Goal: Task Accomplishment & Management: Use online tool/utility

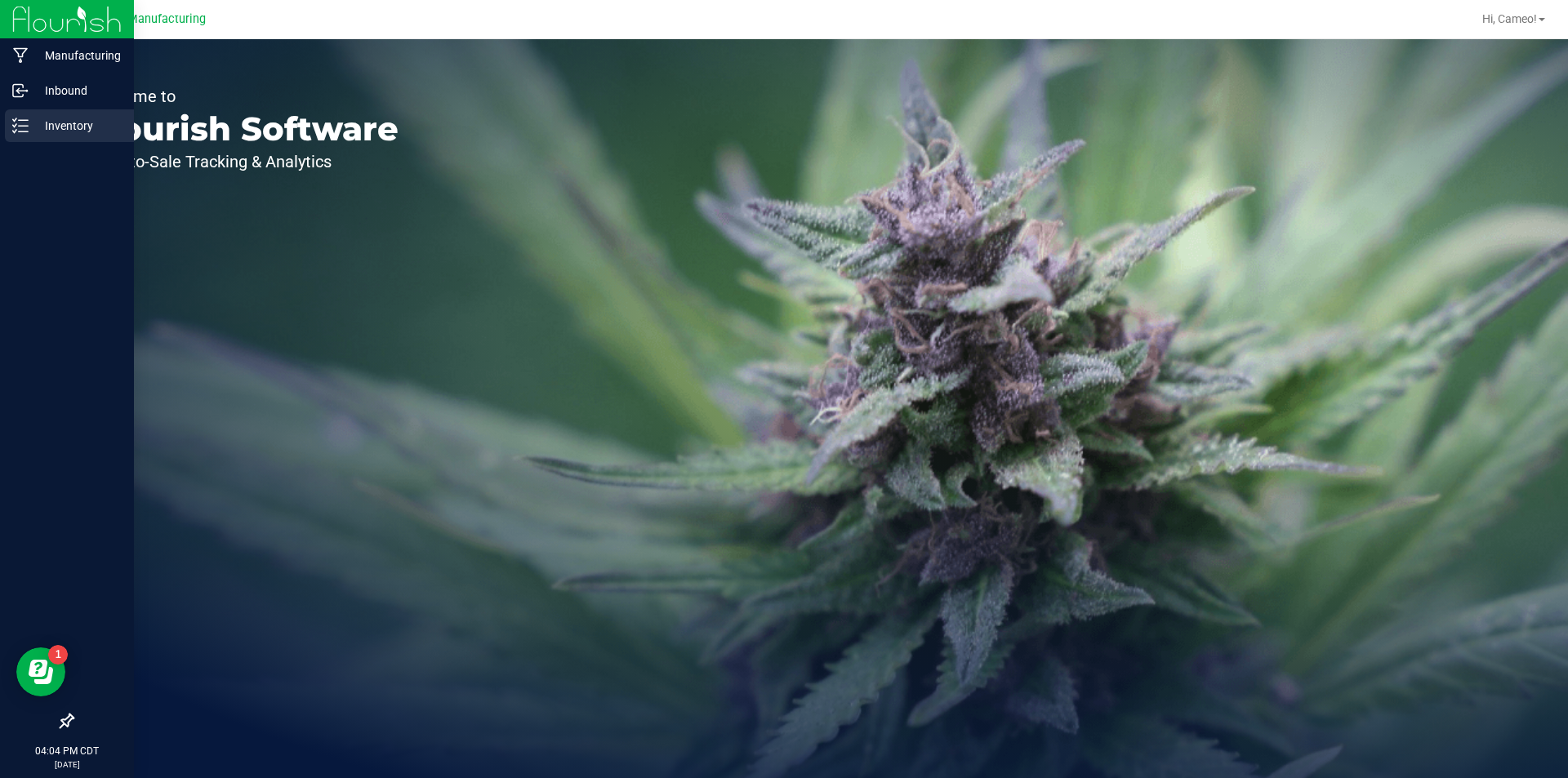
click at [17, 136] on div "Inventory" at bounding box center [69, 126] width 129 height 33
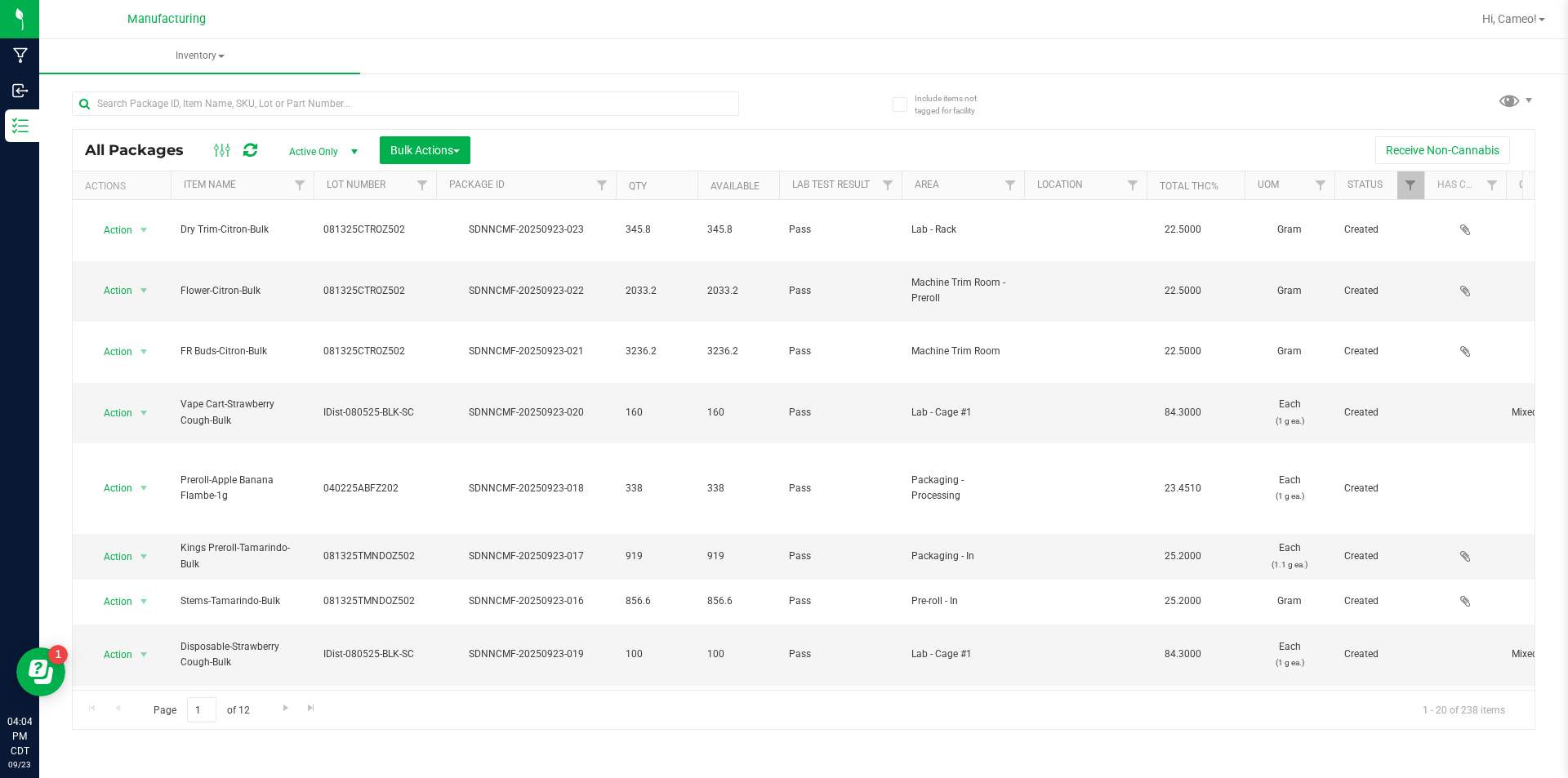
click at [1275, 112] on div "All Packages Active Only Active Only Lab Samples Locked All Bulk Actions Add to…" at bounding box center [803, 403] width 1463 height 653
click at [1528, 98] on span at bounding box center [1528, 101] width 13 height 13
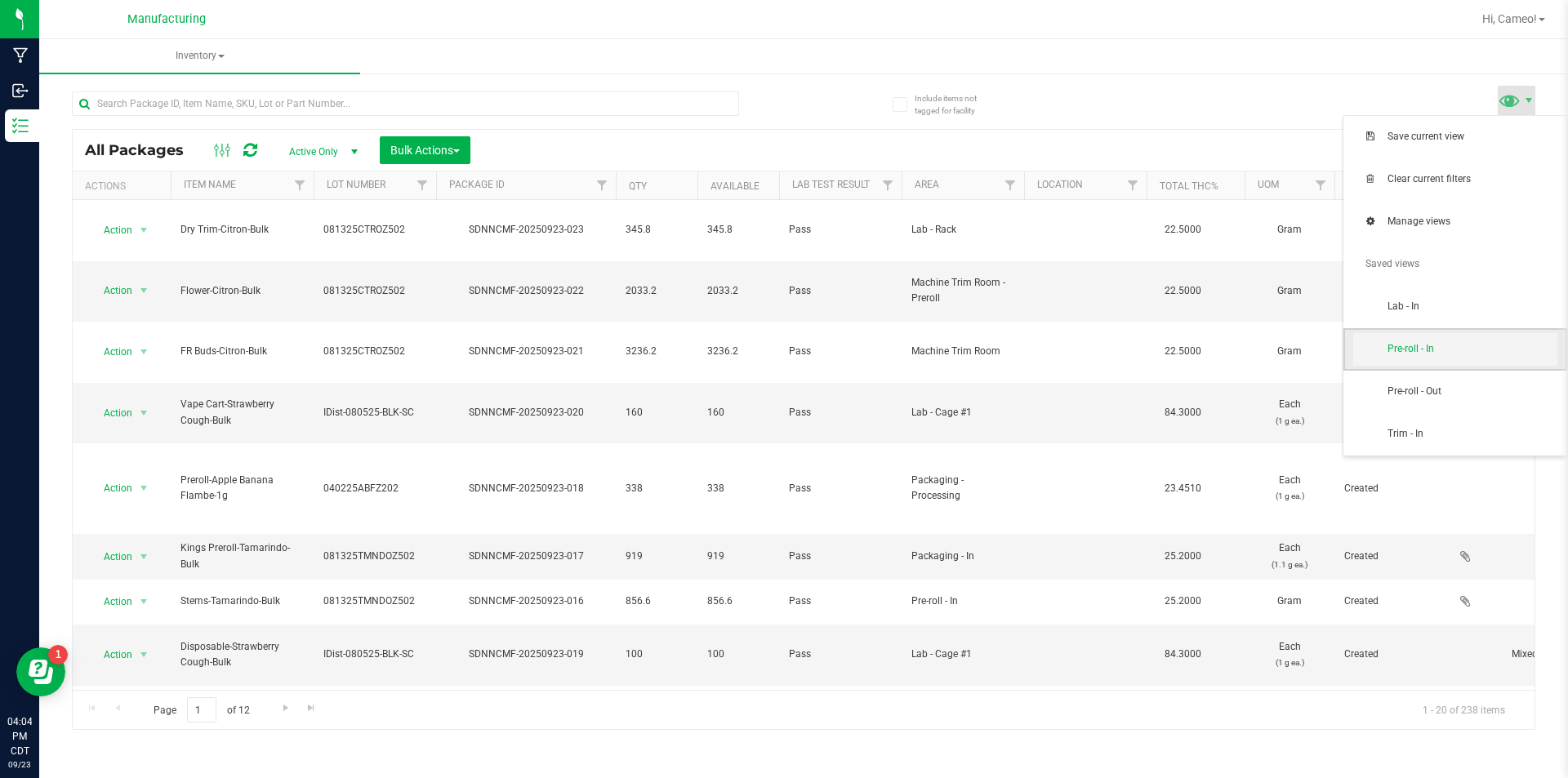
click at [1429, 337] on span "Pre-roll - In" at bounding box center [1454, 349] width 204 height 33
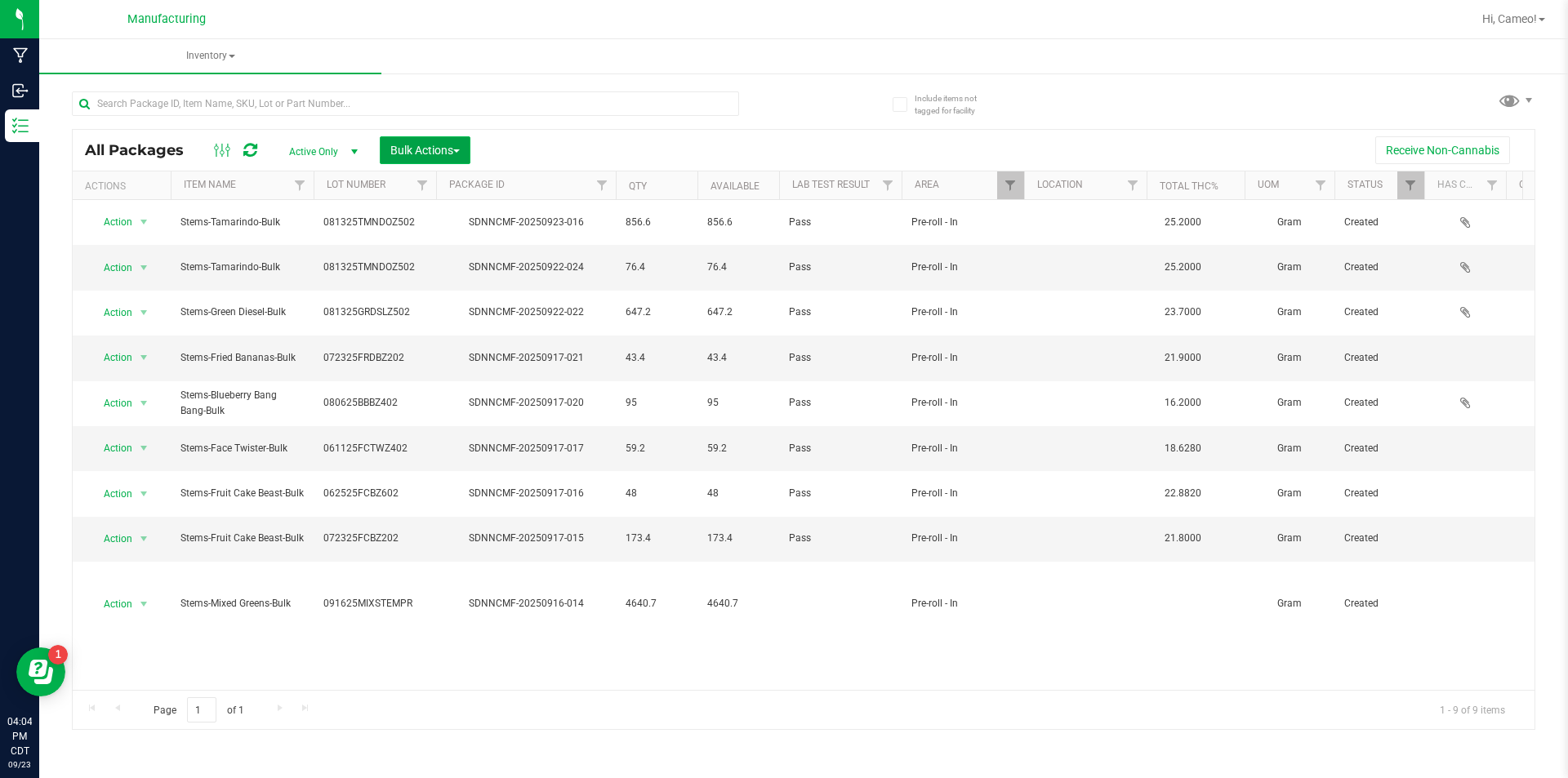
click at [401, 157] on button "Bulk Actions" at bounding box center [425, 150] width 90 height 28
click at [430, 191] on span "Add to manufacturing run" at bounding box center [451, 187] width 123 height 13
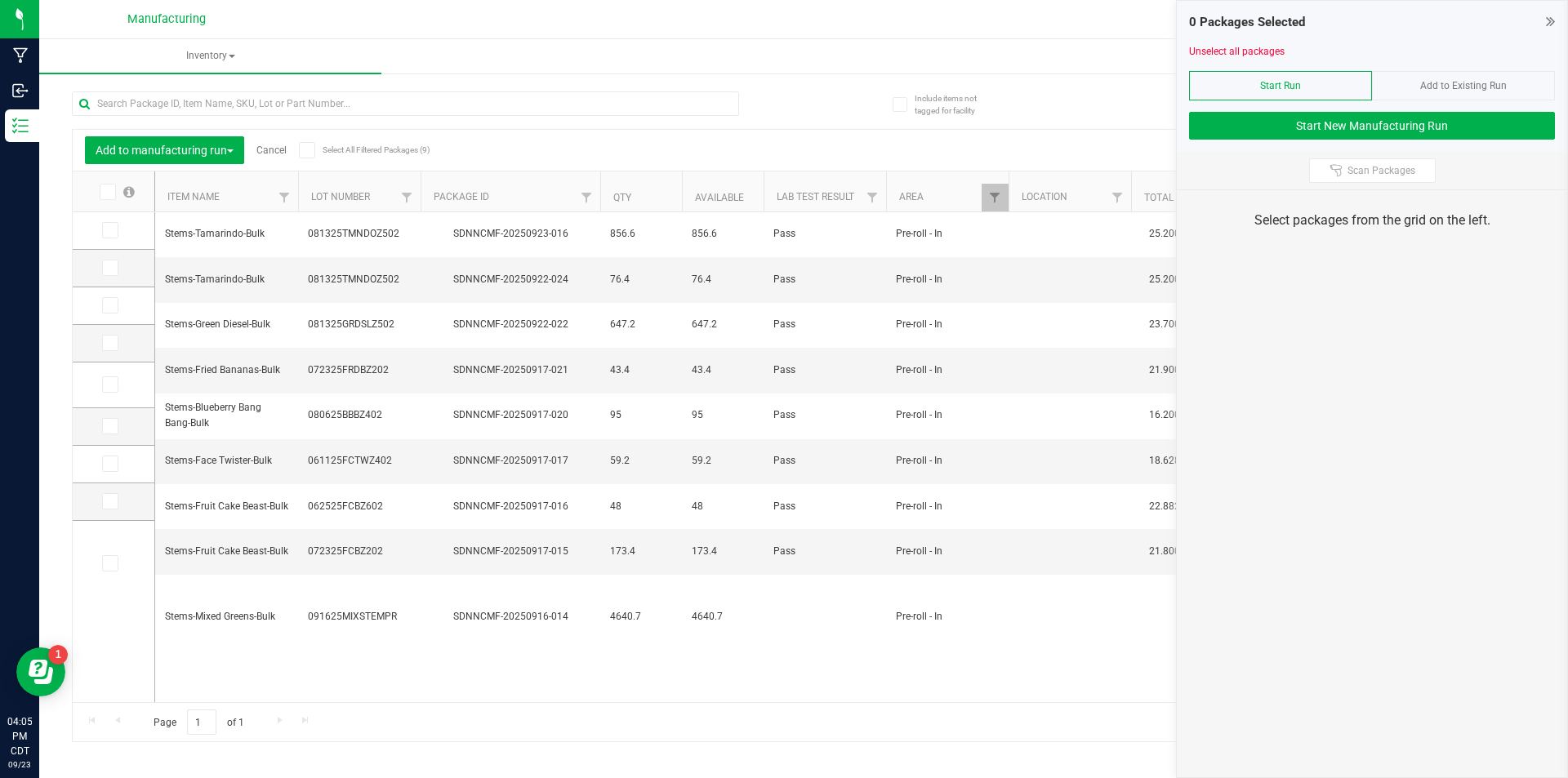
click at [355, 157] on label "Select All Filtered Packages (9)" at bounding box center [351, 151] width 105 height 17
click at [0, 0] on input "Select All Filtered Packages (9)" at bounding box center [0, 0] width 0 height 0
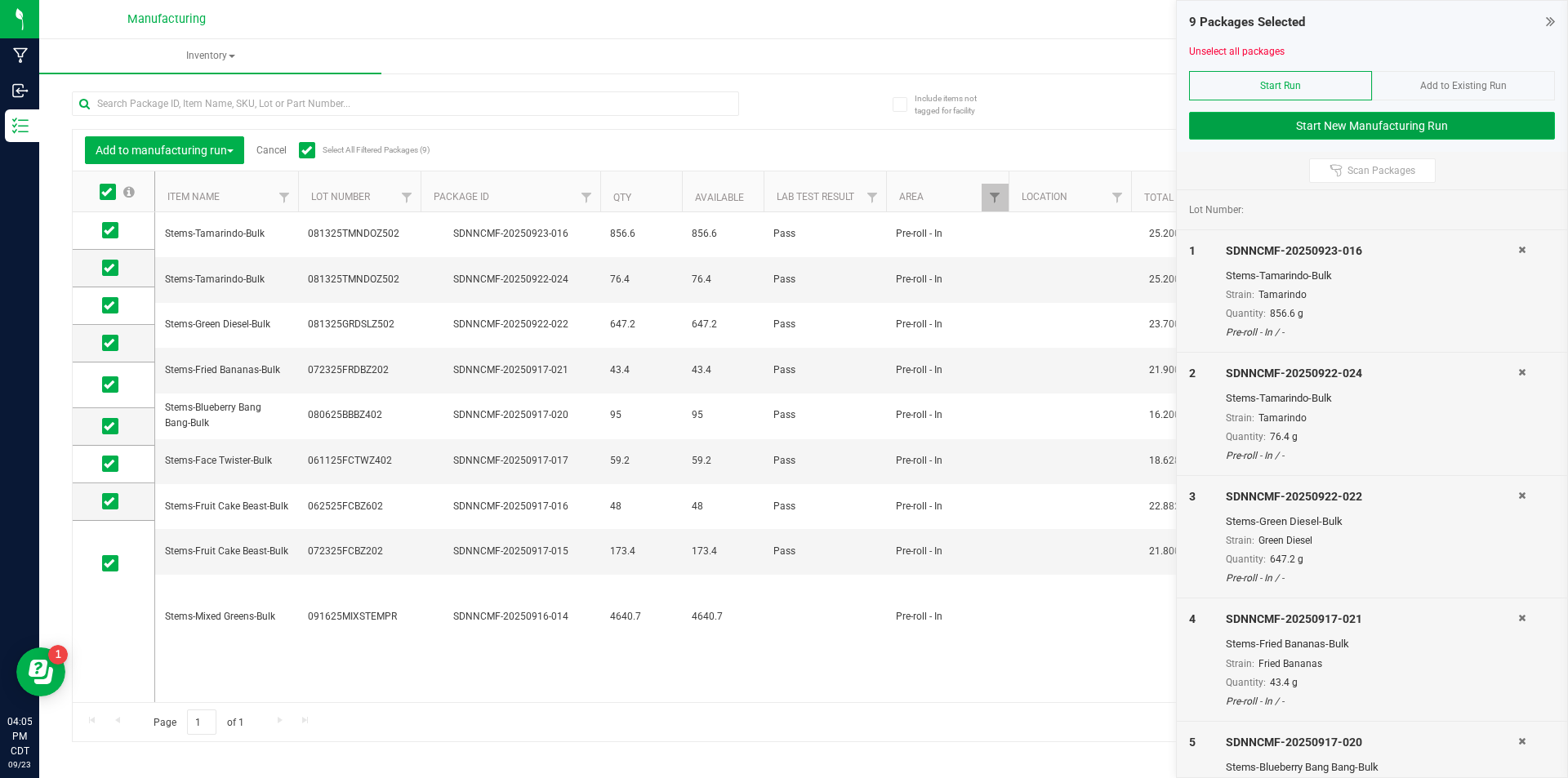
click at [1270, 122] on button "Start New Manufacturing Run" at bounding box center [1372, 126] width 366 height 28
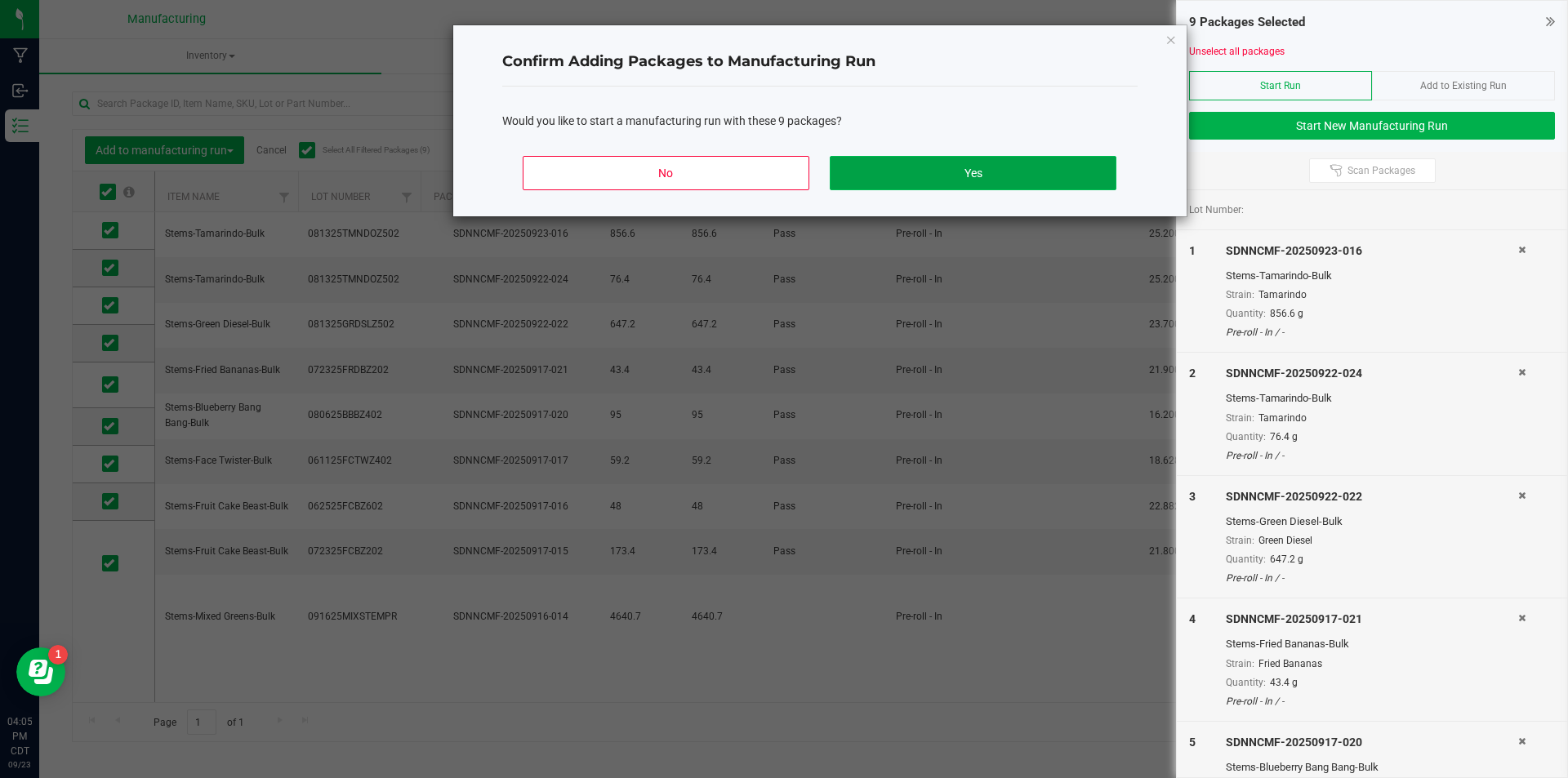
click at [1061, 177] on button "Yes" at bounding box center [972, 172] width 286 height 34
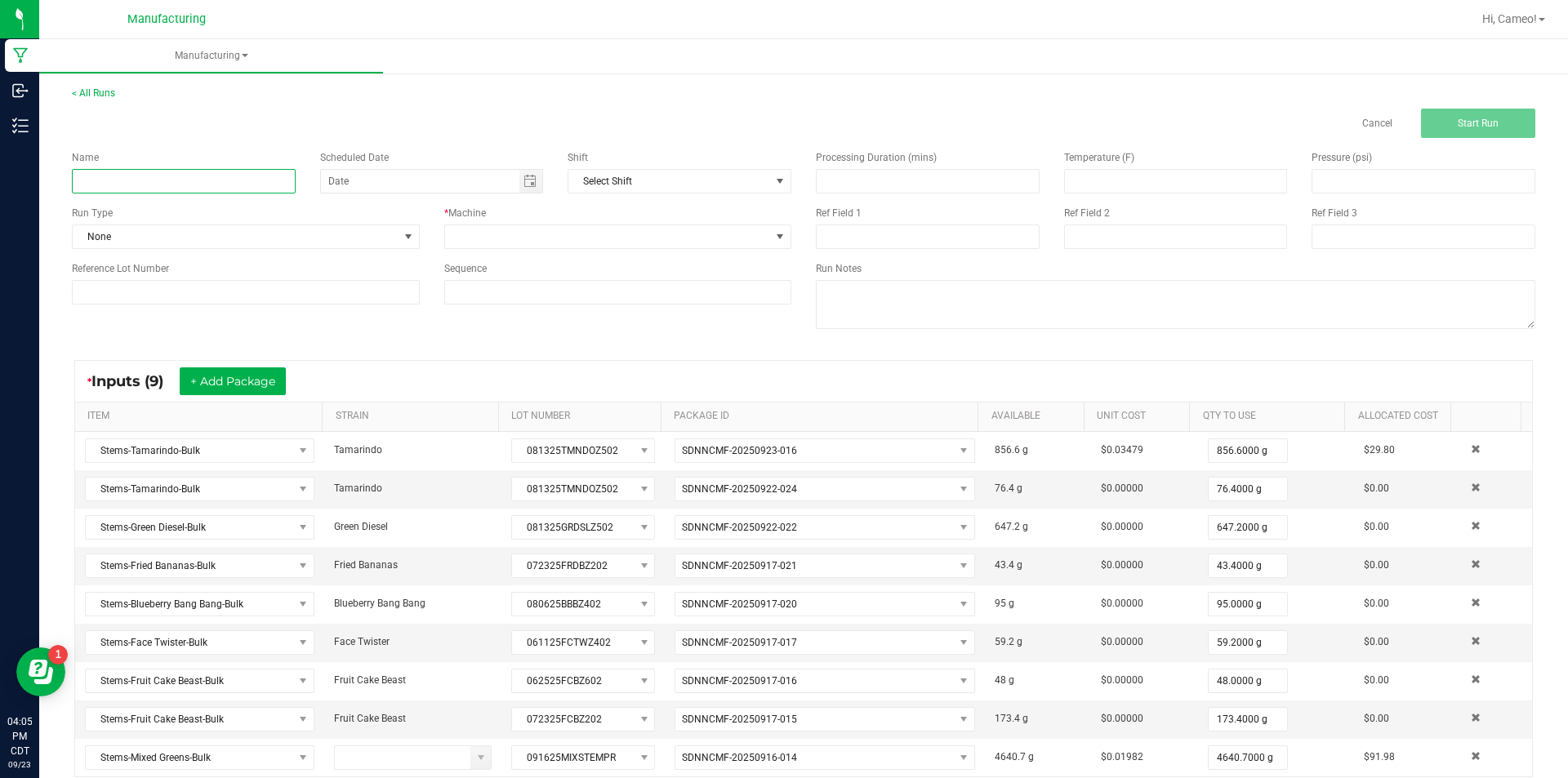
click at [209, 182] on input at bounding box center [183, 181] width 223 height 24
click at [523, 188] on span "Toggle calendar" at bounding box center [531, 181] width 23 height 23
type input "092325 - Mixed Stems"
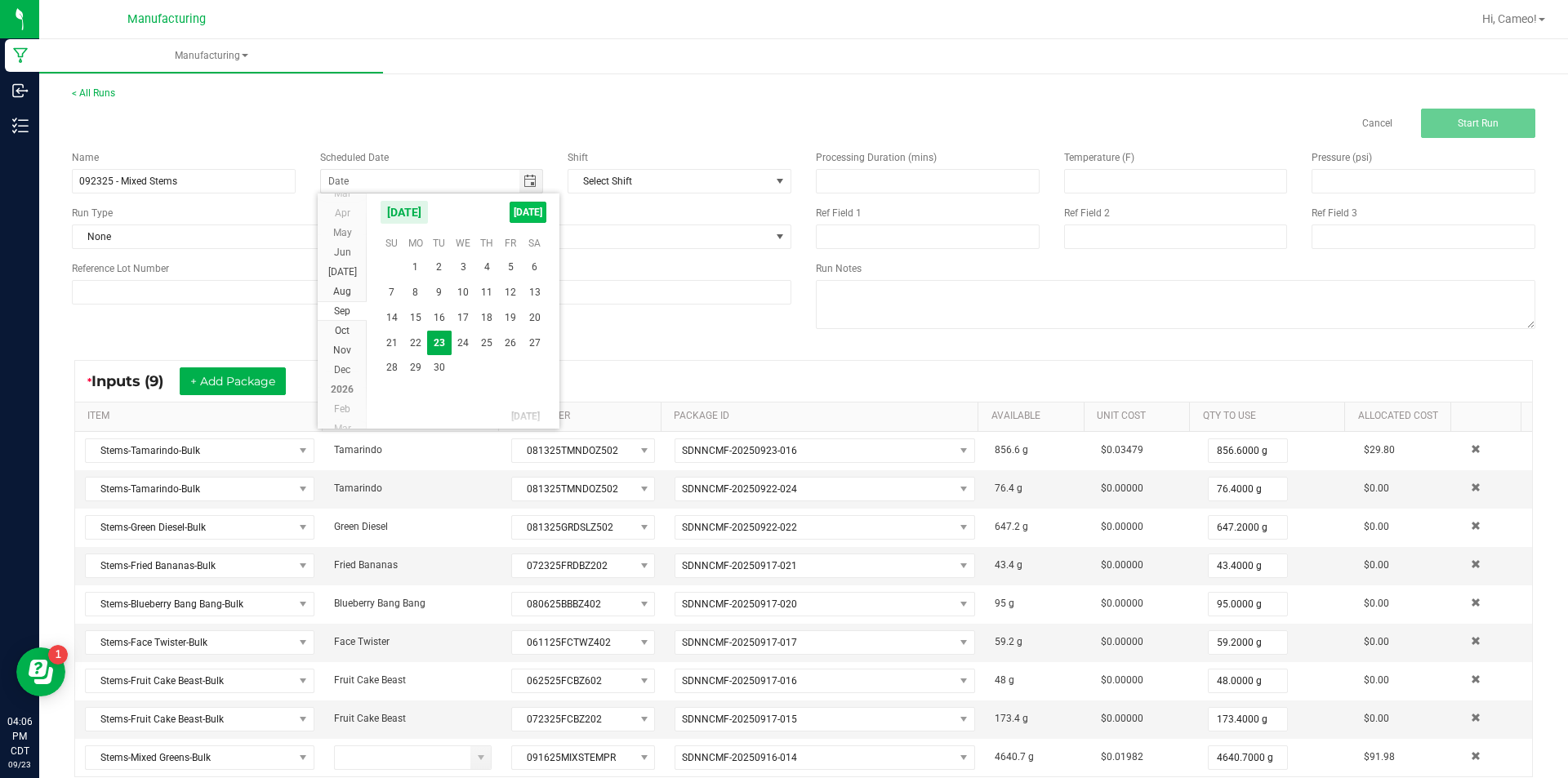
click at [521, 214] on span "[DATE]" at bounding box center [527, 212] width 36 height 21
type input "[DATE]"
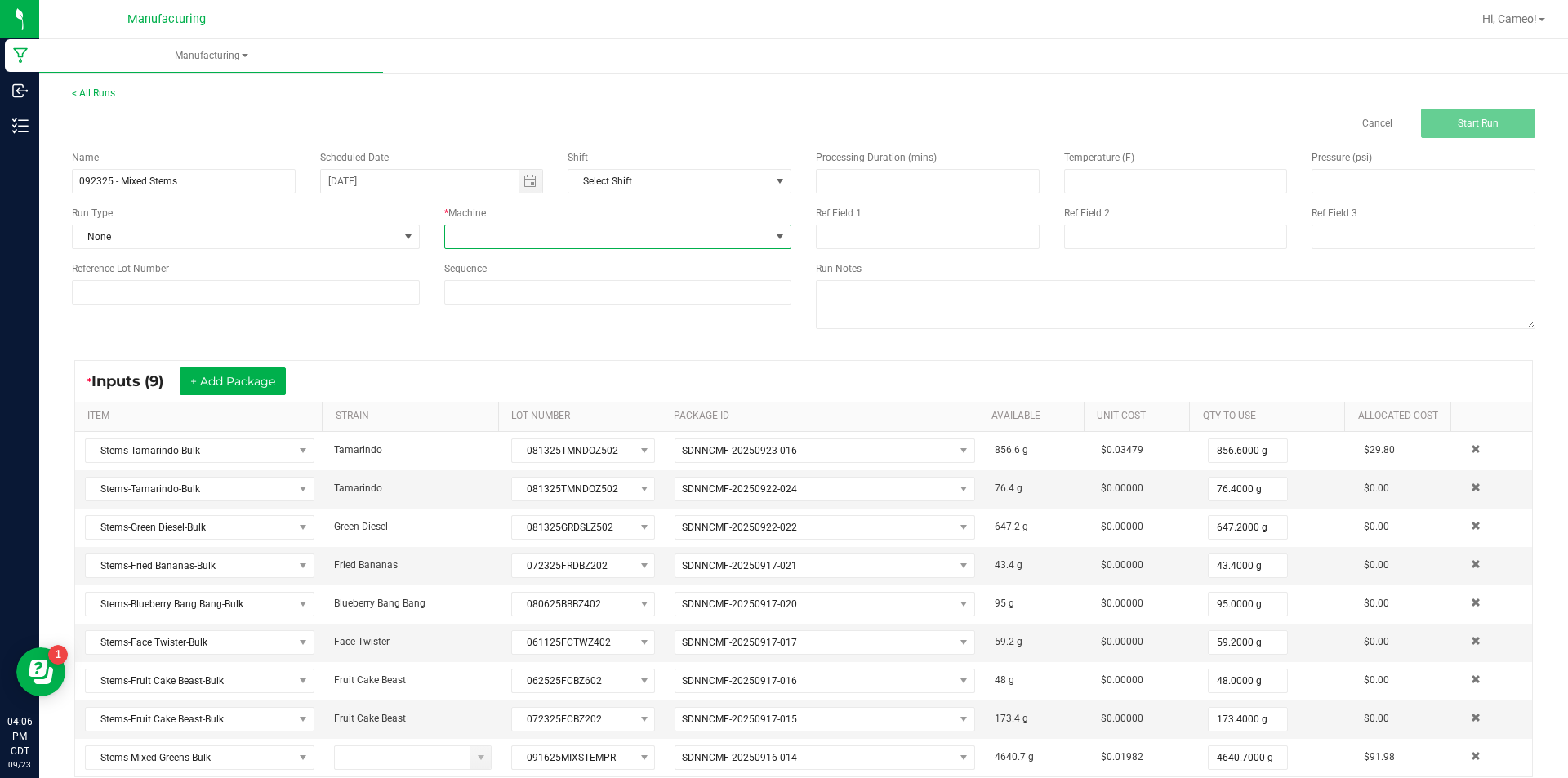
click at [519, 235] on span at bounding box center [608, 236] width 326 height 23
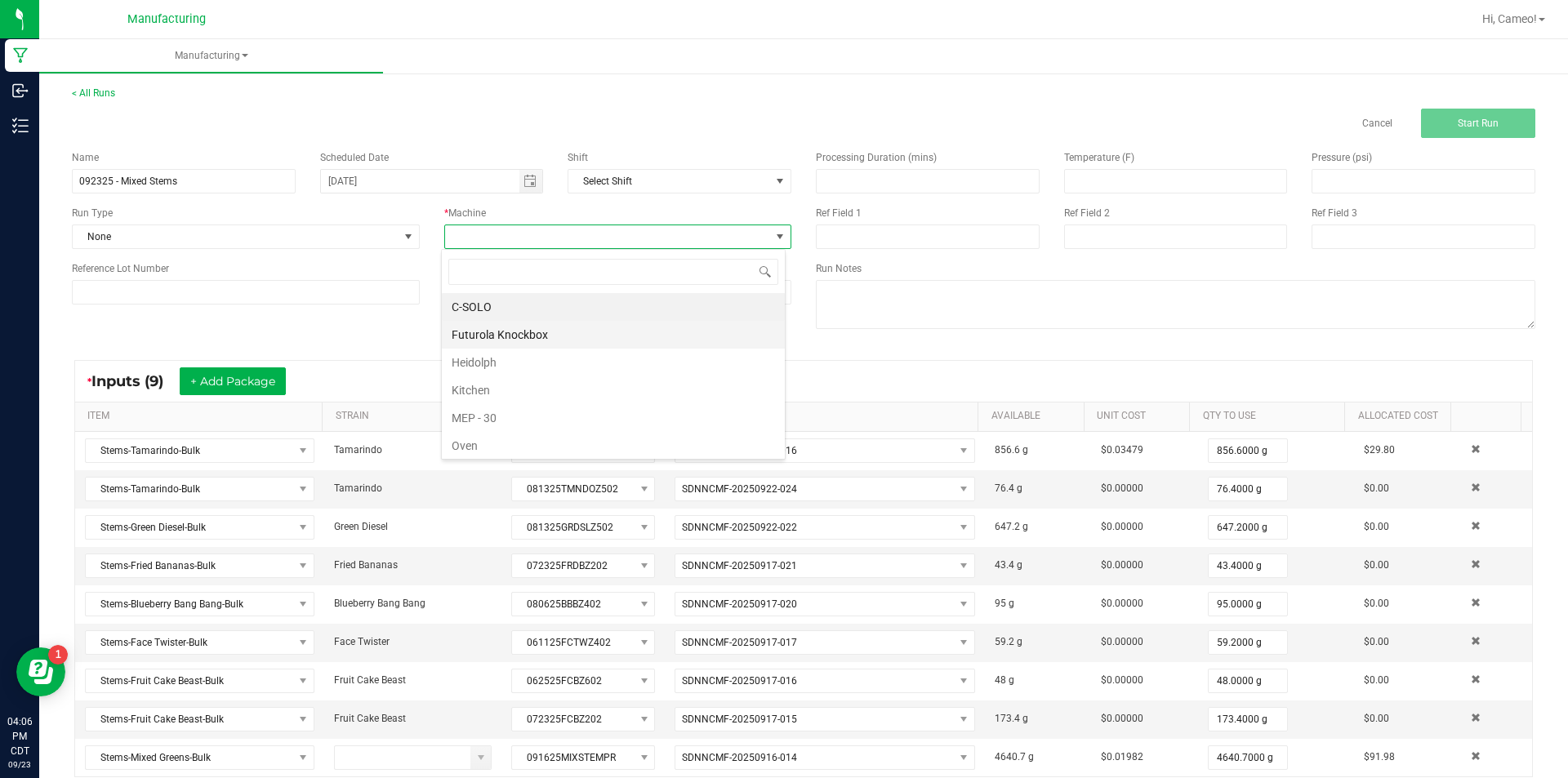
scroll to position [24, 345]
click at [487, 325] on li "Futurola Knockbox" at bounding box center [613, 335] width 343 height 28
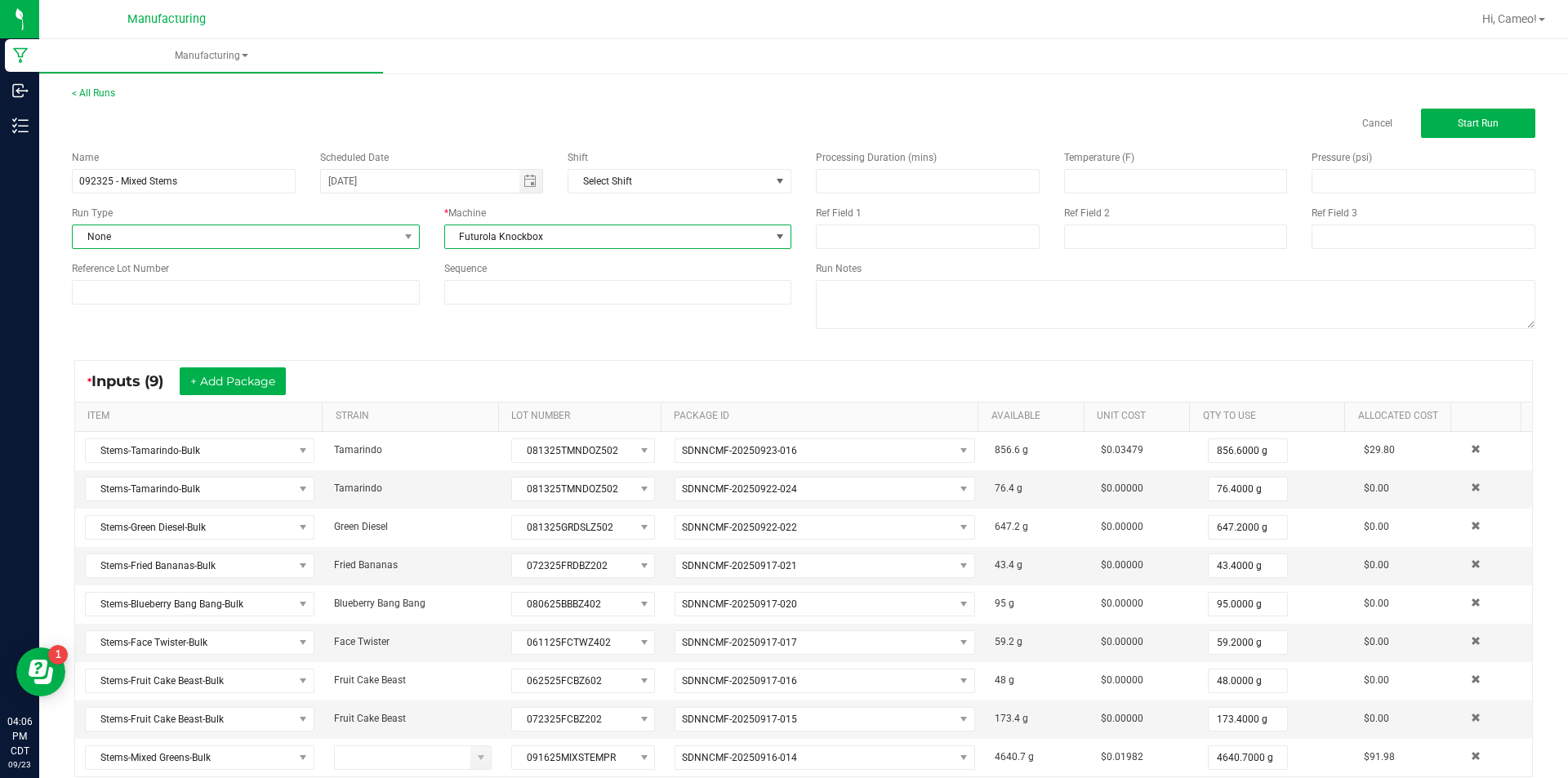
click at [330, 235] on span "None" at bounding box center [236, 236] width 326 height 23
click at [128, 441] on li "Pre-roll" at bounding box center [244, 444] width 343 height 24
click at [317, 291] on input at bounding box center [246, 292] width 348 height 24
click at [198, 289] on input "092325MIXSTEMPR" at bounding box center [246, 292] width 348 height 24
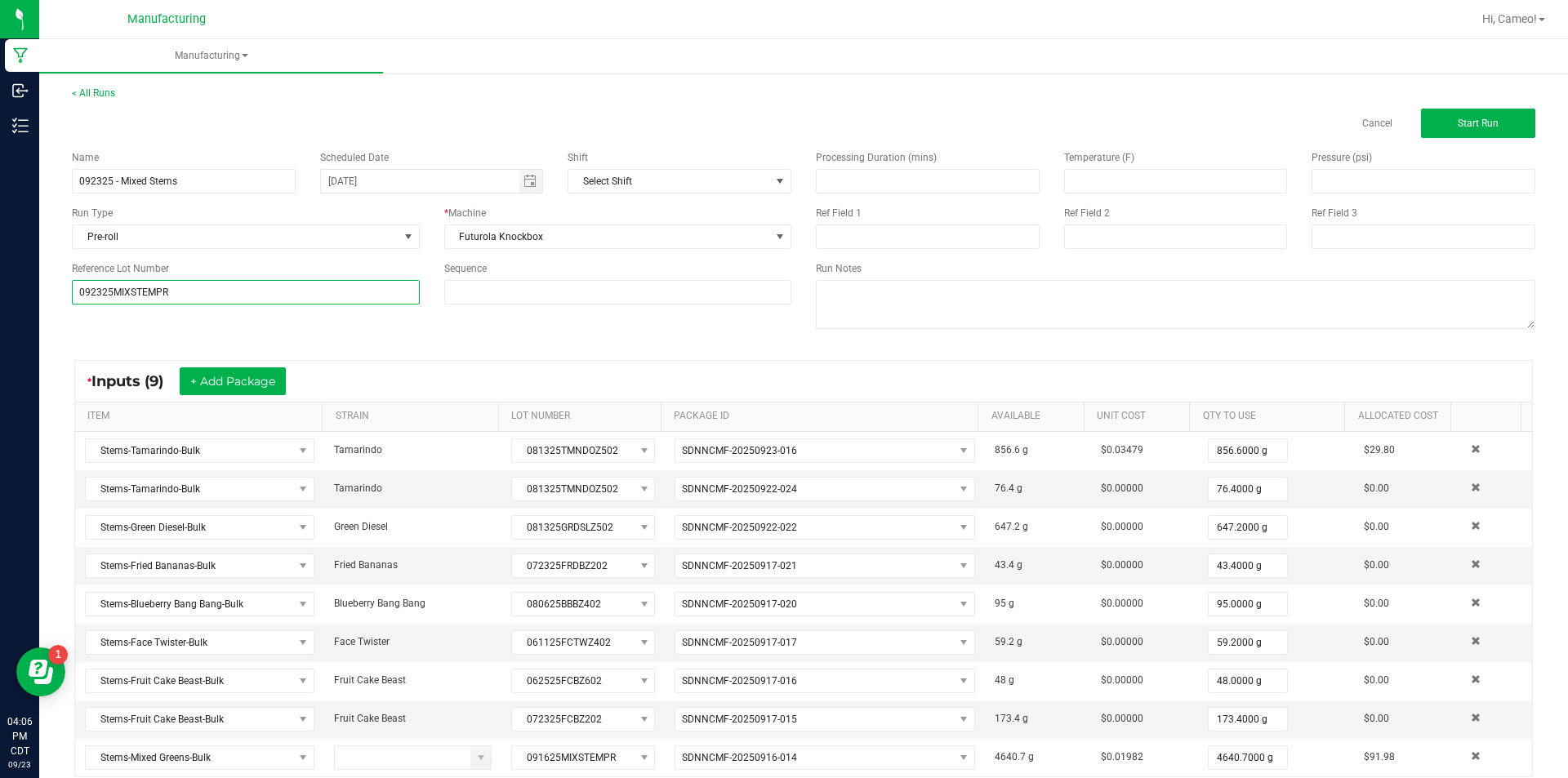
click at [198, 289] on input "092325MIXSTEMPR" at bounding box center [246, 292] width 348 height 24
type input "092325MIXSTEMPR"
click at [1494, 124] on button "Start Run" at bounding box center [1478, 124] width 115 height 30
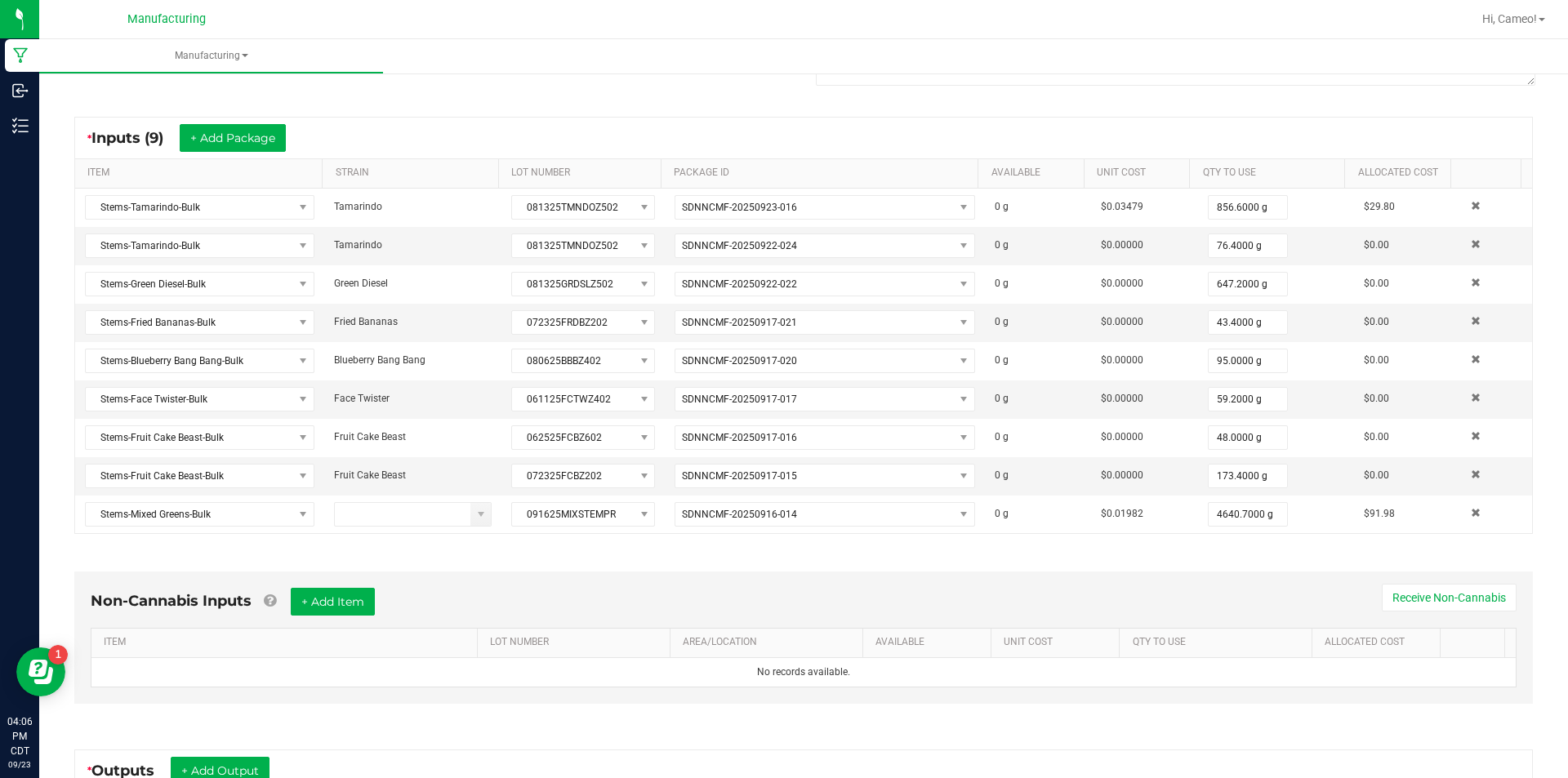
scroll to position [535, 0]
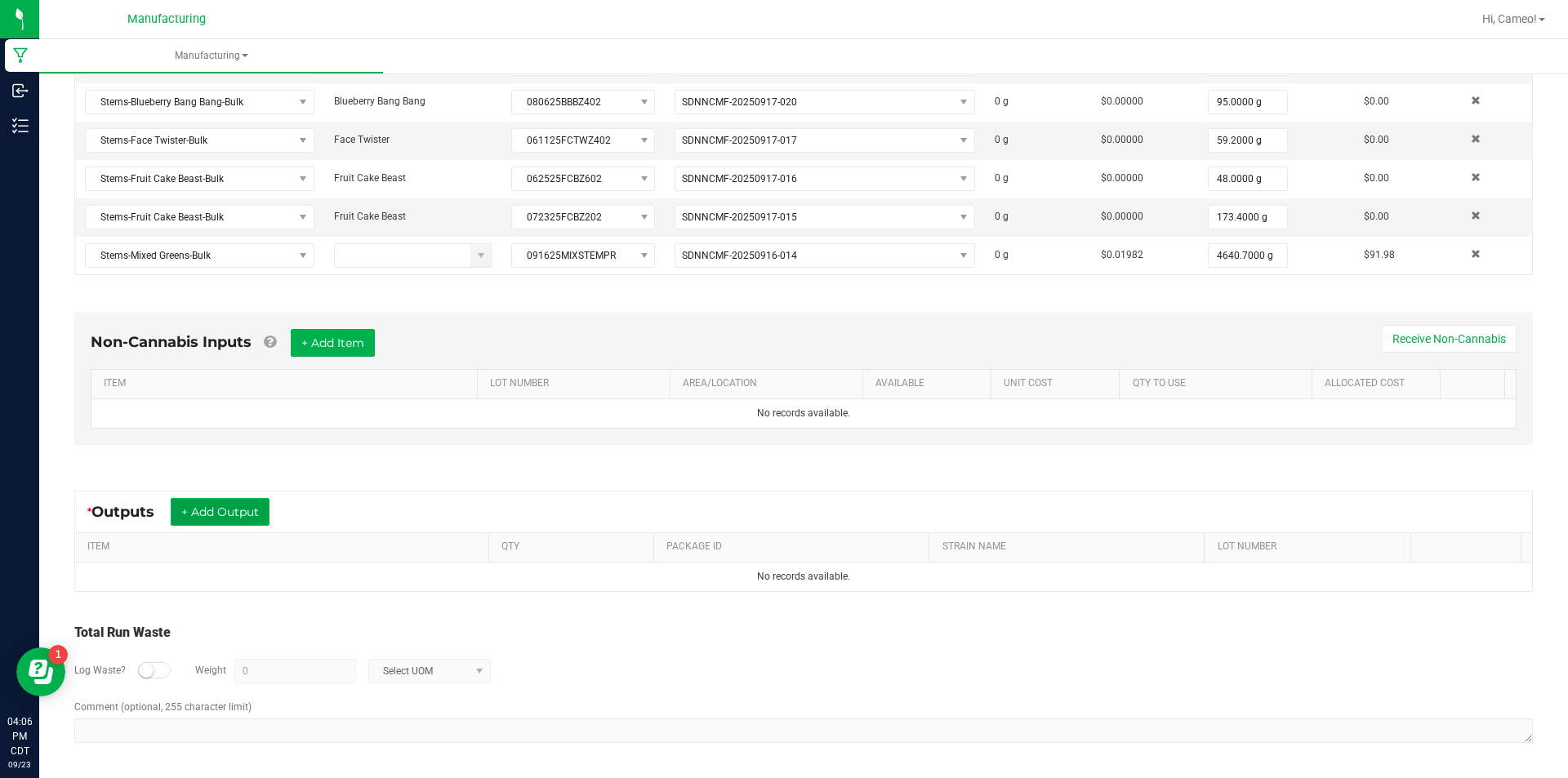
click at [246, 507] on button "+ Add Output" at bounding box center [220, 512] width 99 height 28
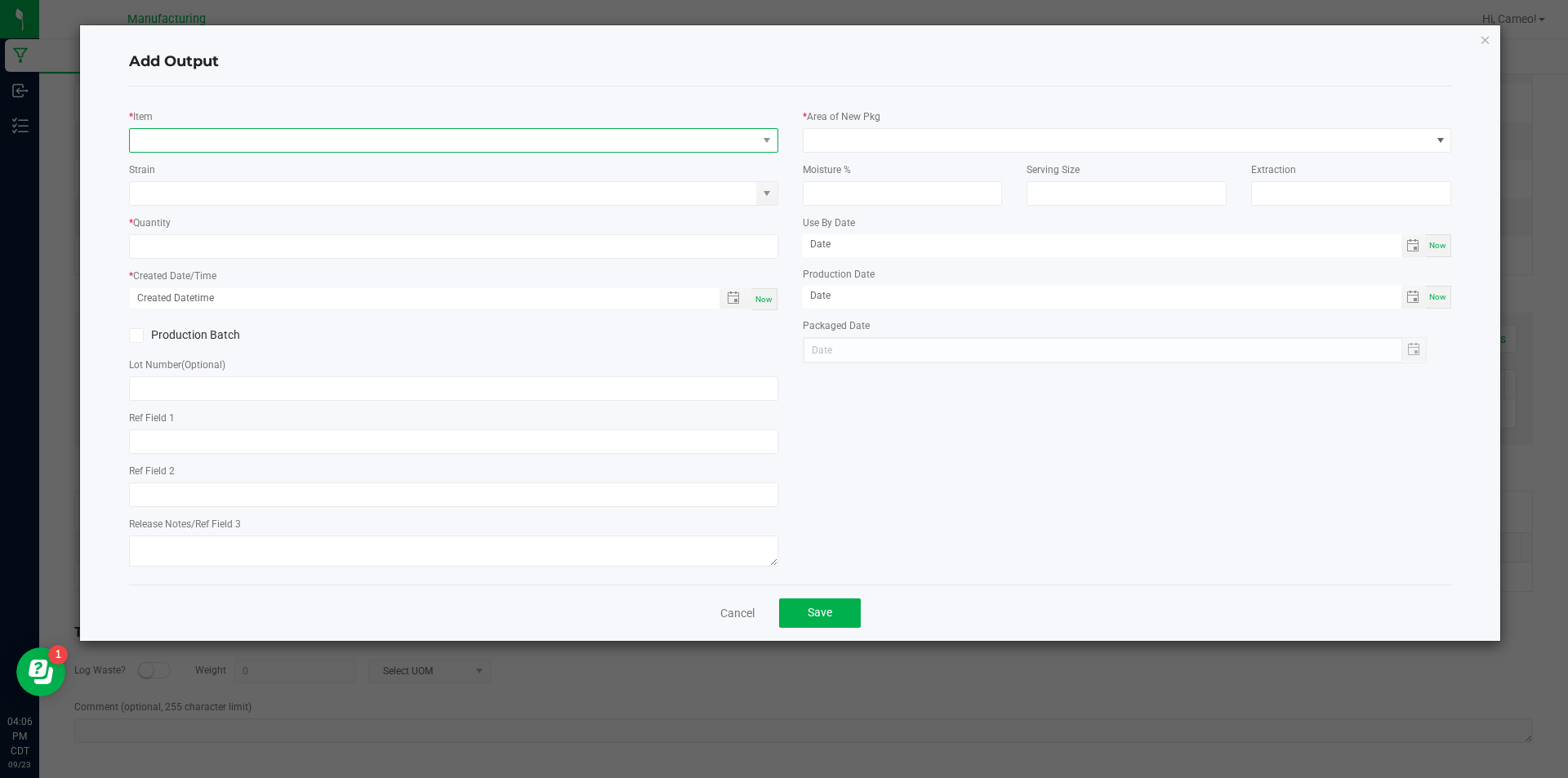
click at [479, 135] on span "NO DATA FOUND" at bounding box center [442, 141] width 627 height 23
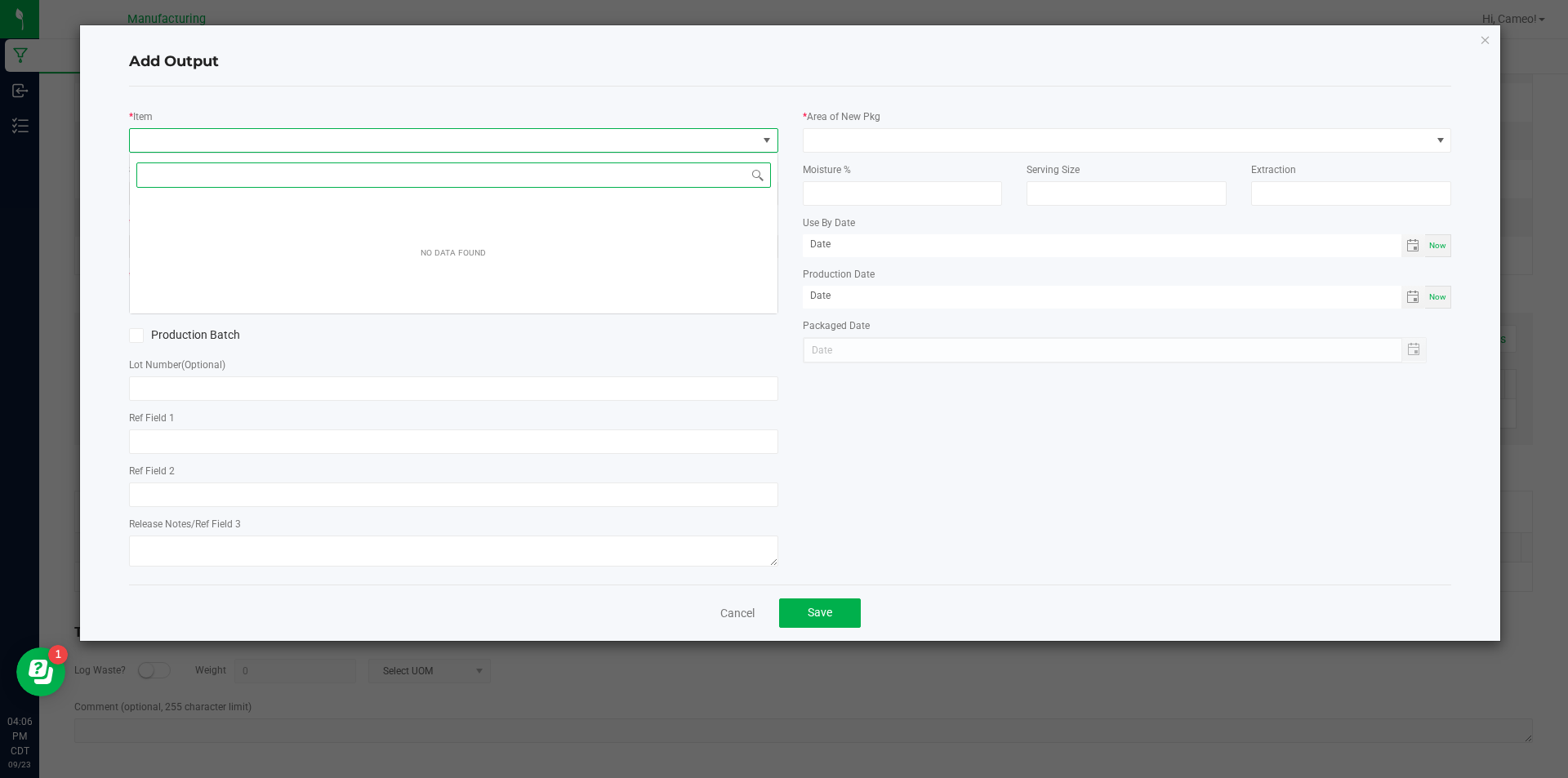
scroll to position [24, 649]
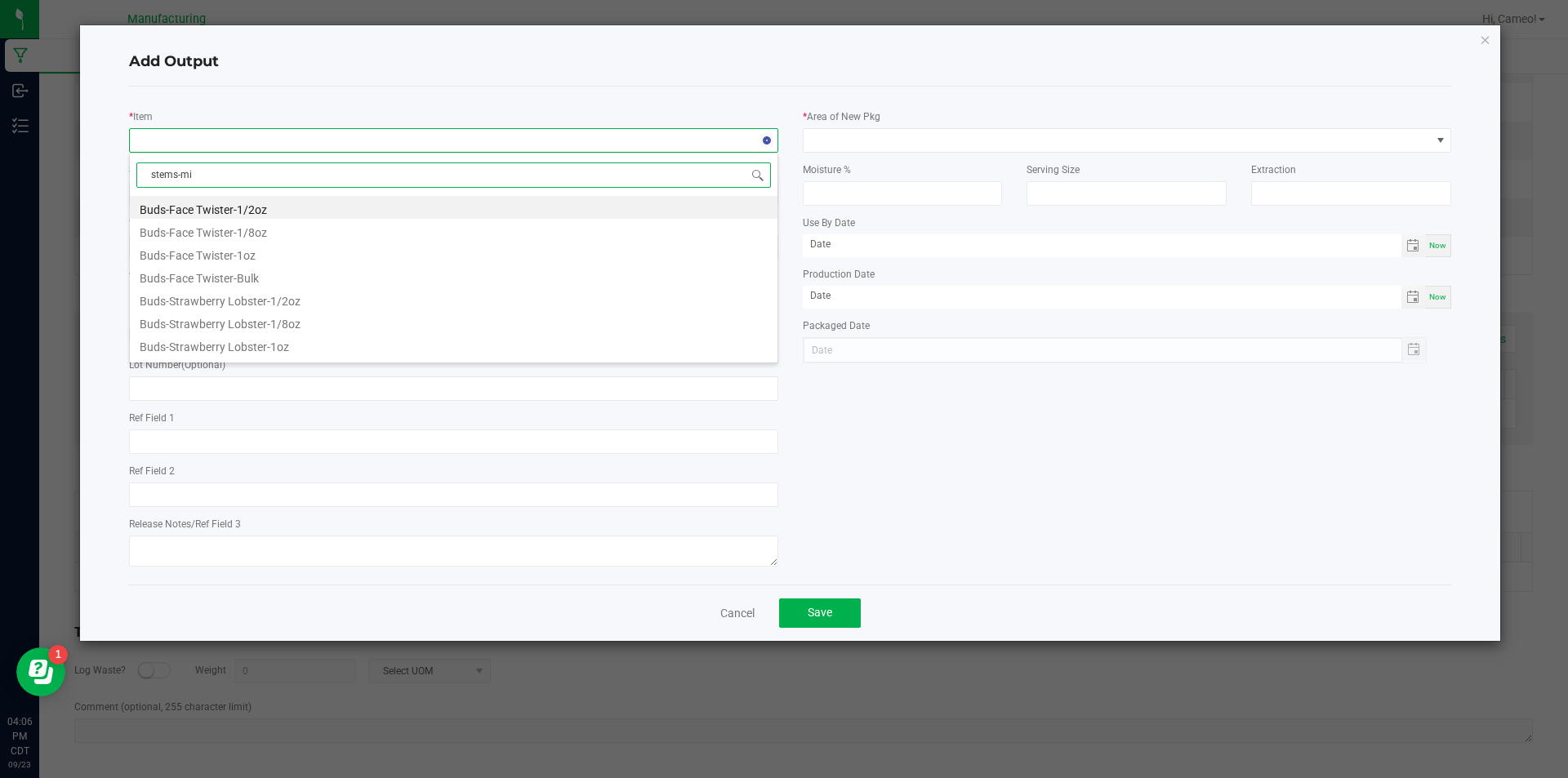
type input "stems-mix"
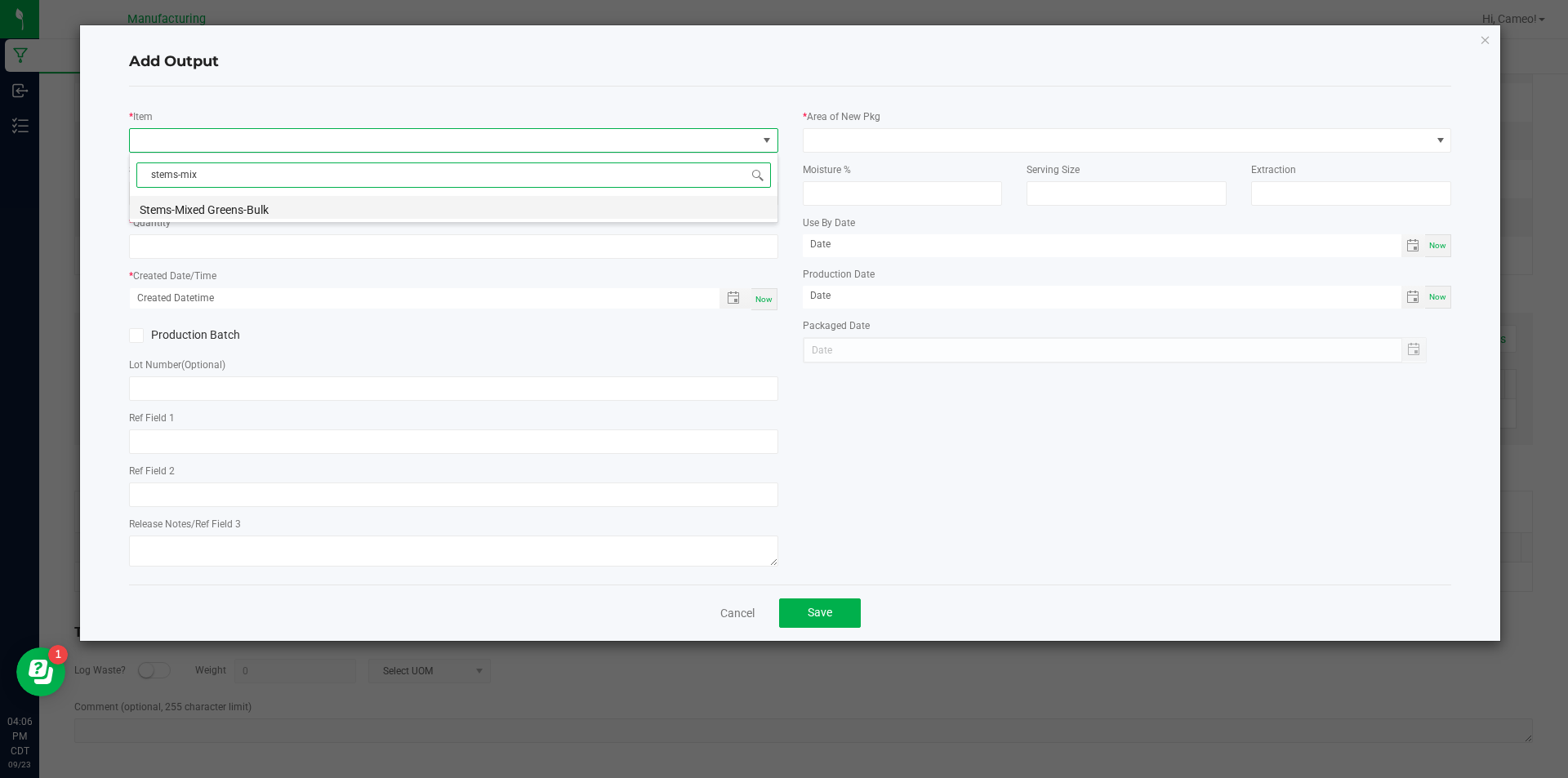
click at [260, 207] on li "Stems-Mixed Greens-Bulk" at bounding box center [453, 207] width 647 height 23
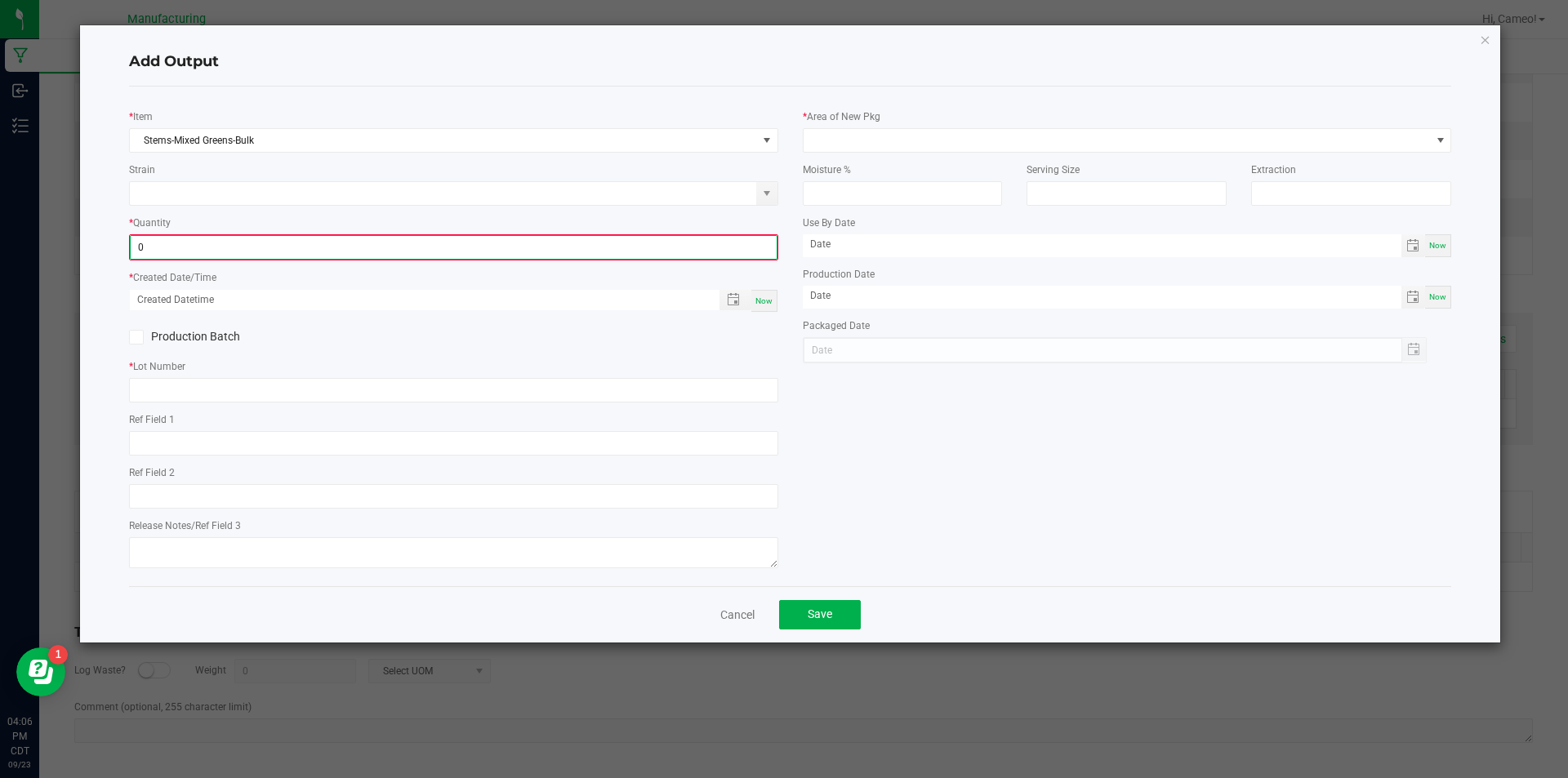
click at [242, 243] on input "0" at bounding box center [453, 247] width 646 height 23
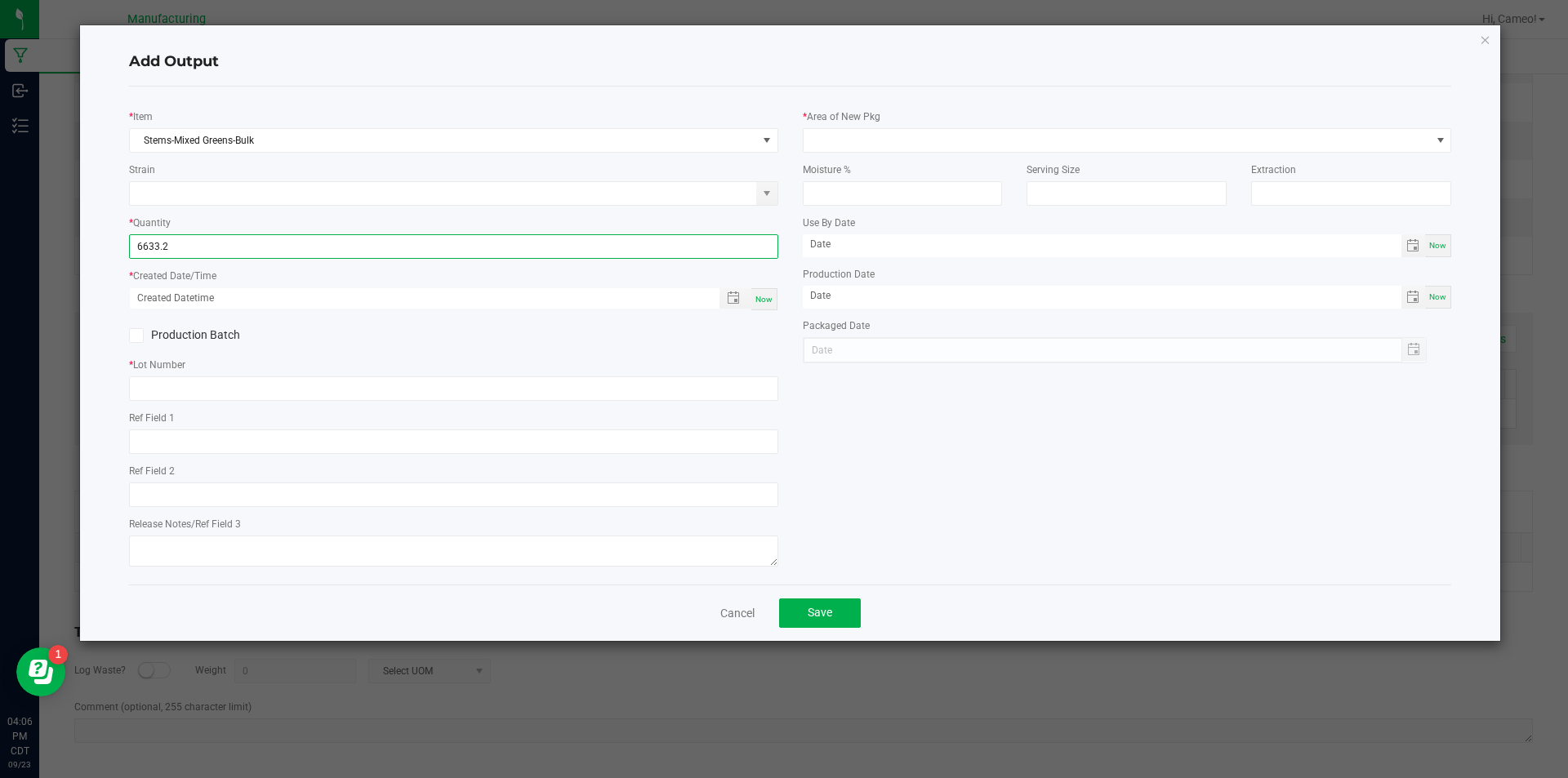
type input "6633.2000 g"
click at [755, 295] on span "Now" at bounding box center [764, 300] width 17 height 9
type input "[DATE] 4:06 PM"
type input "[DATE]"
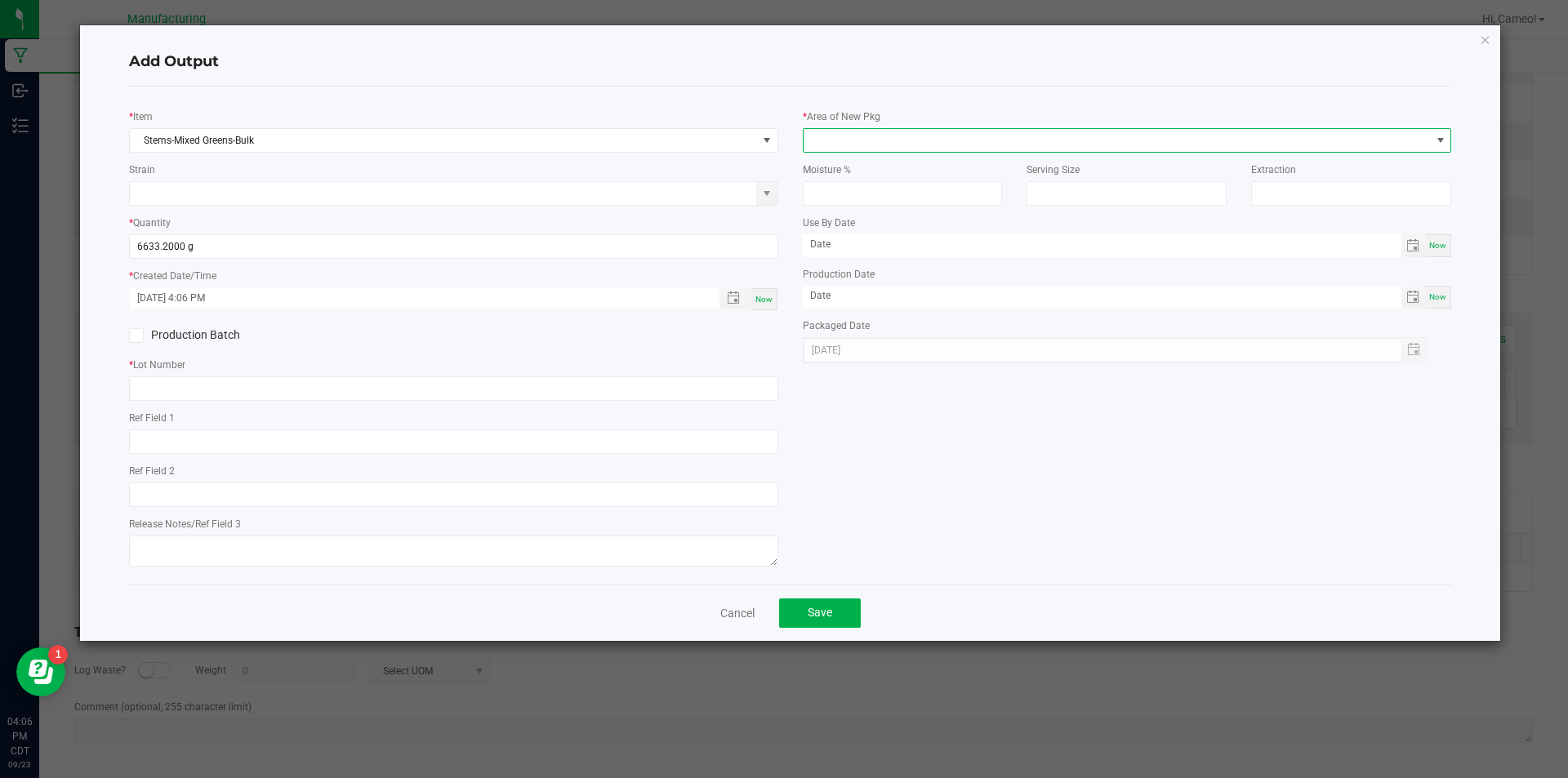
click at [889, 143] on span at bounding box center [1116, 141] width 627 height 23
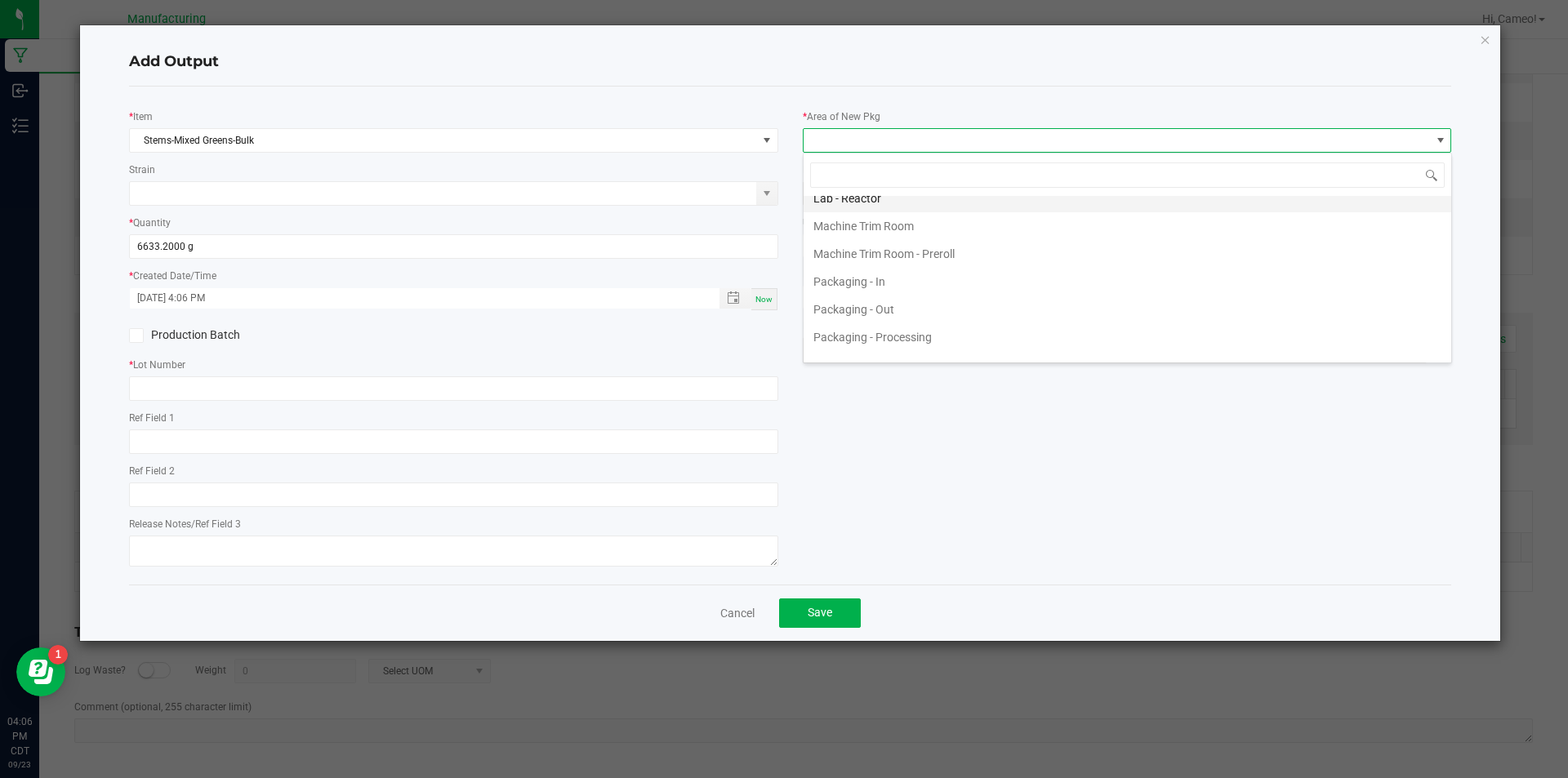
scroll to position [490, 0]
click at [867, 302] on li "Pre-roll - In" at bounding box center [1127, 302] width 647 height 28
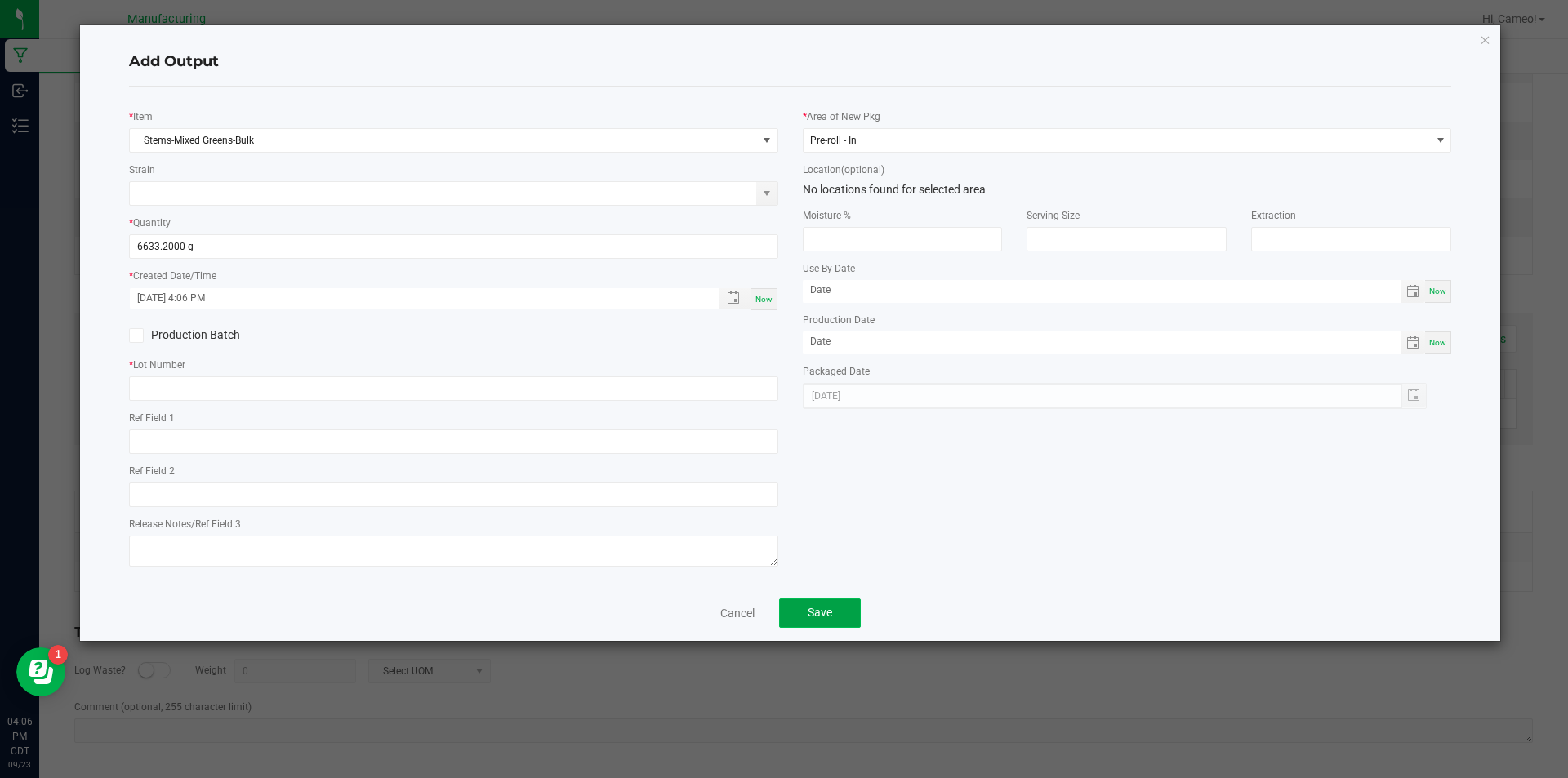
click at [818, 613] on span "Save" at bounding box center [819, 612] width 24 height 13
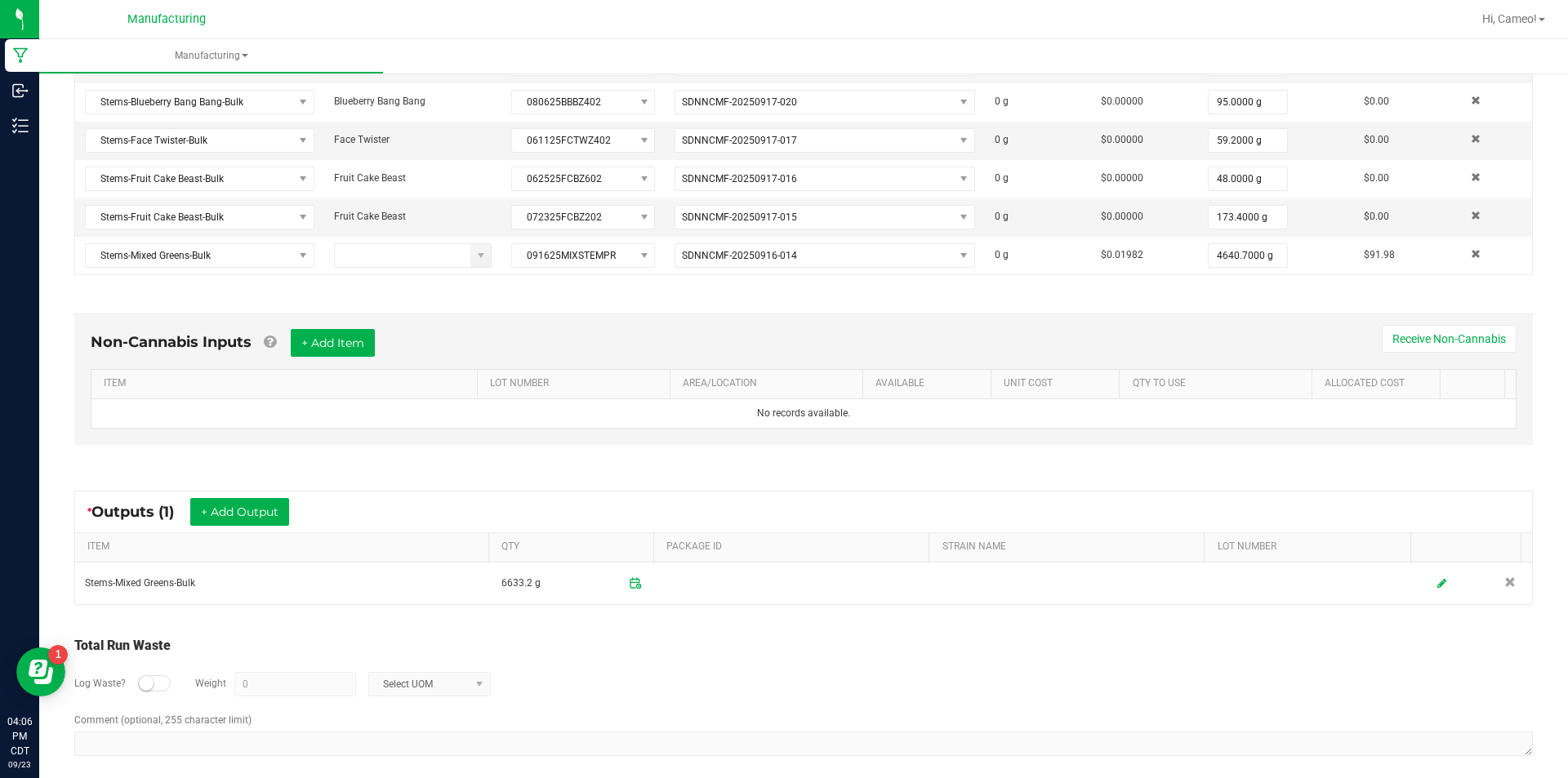
click at [1118, 652] on div "Total Run Waste" at bounding box center [804, 645] width 1458 height 20
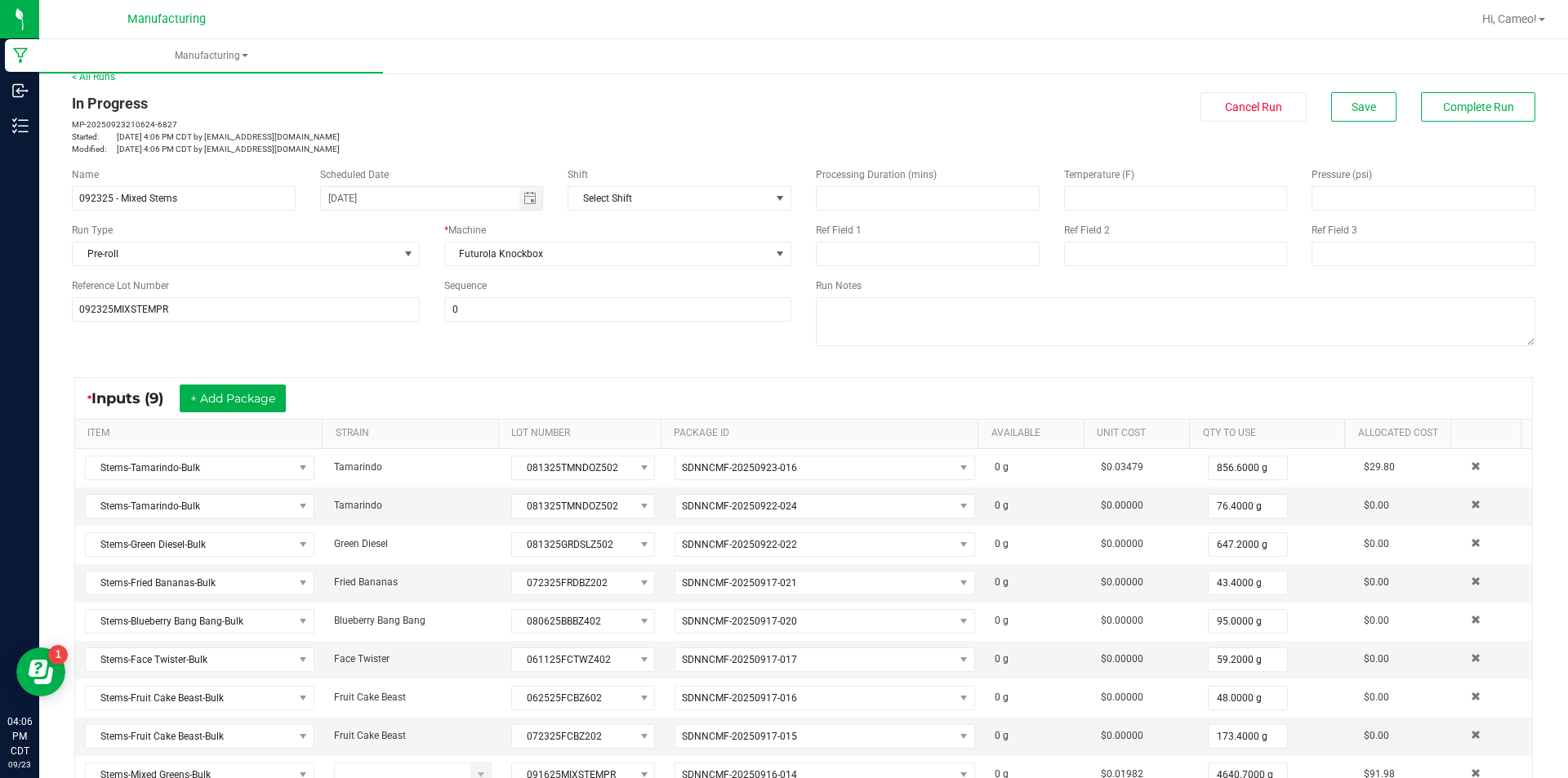
scroll to position [0, 0]
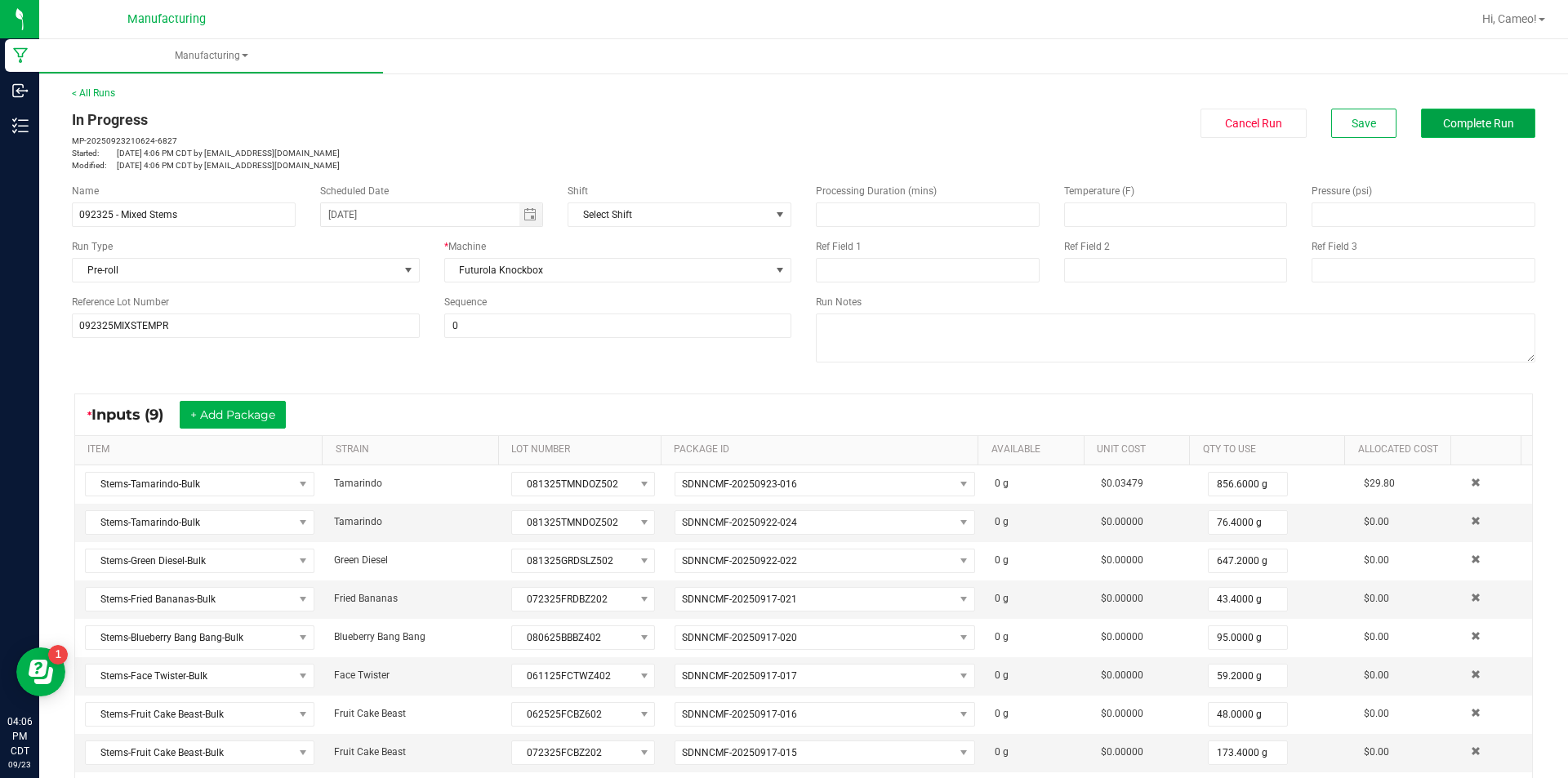
click at [1487, 125] on span "Complete Run" at bounding box center [1478, 123] width 71 height 13
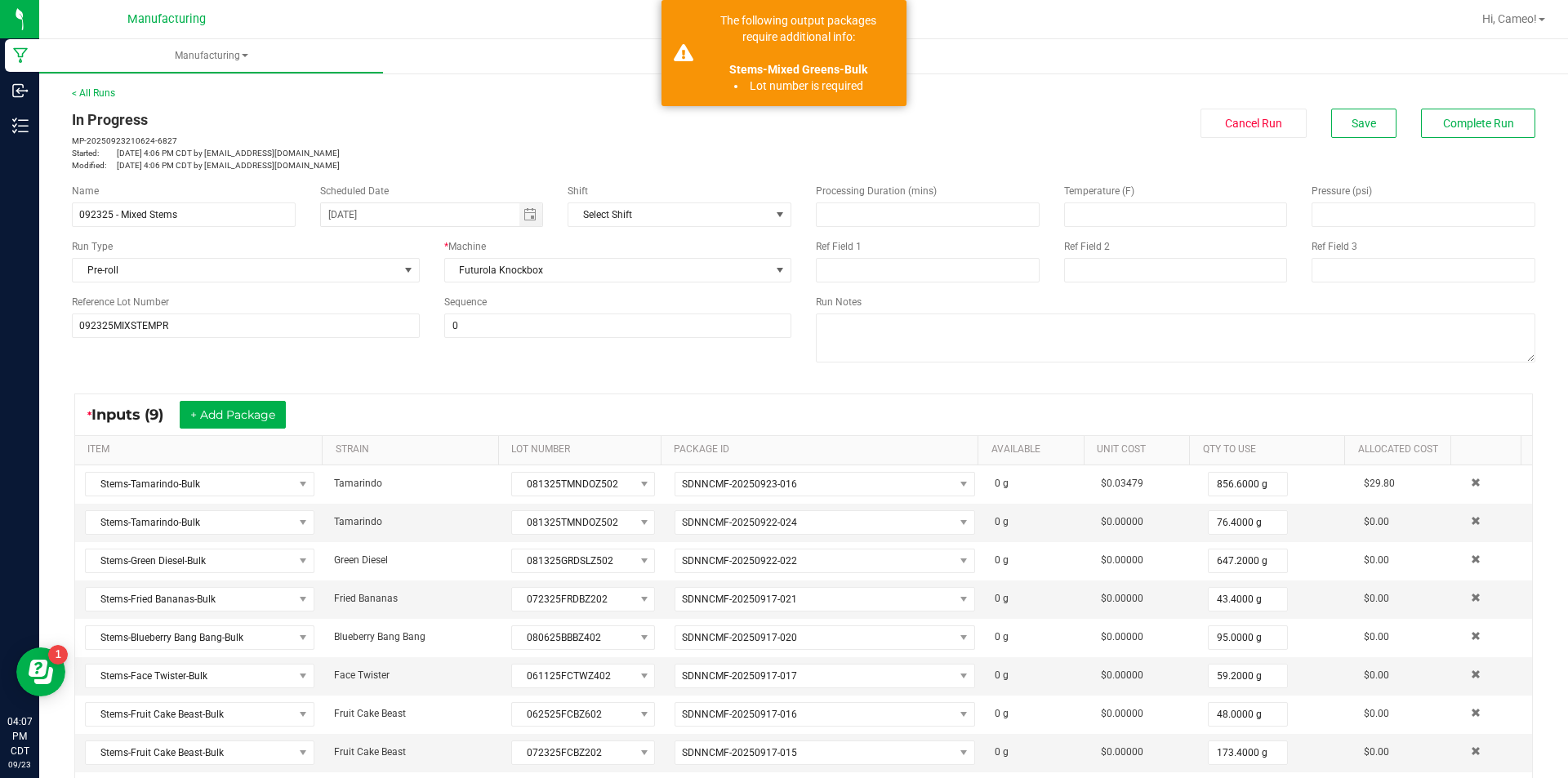
click at [795, 142] on div "In Progress MP-20250923210624-6827 Started: [DATE] 4:06 PM CDT by [EMAIL_ADDRES…" at bounding box center [431, 141] width 744 height 63
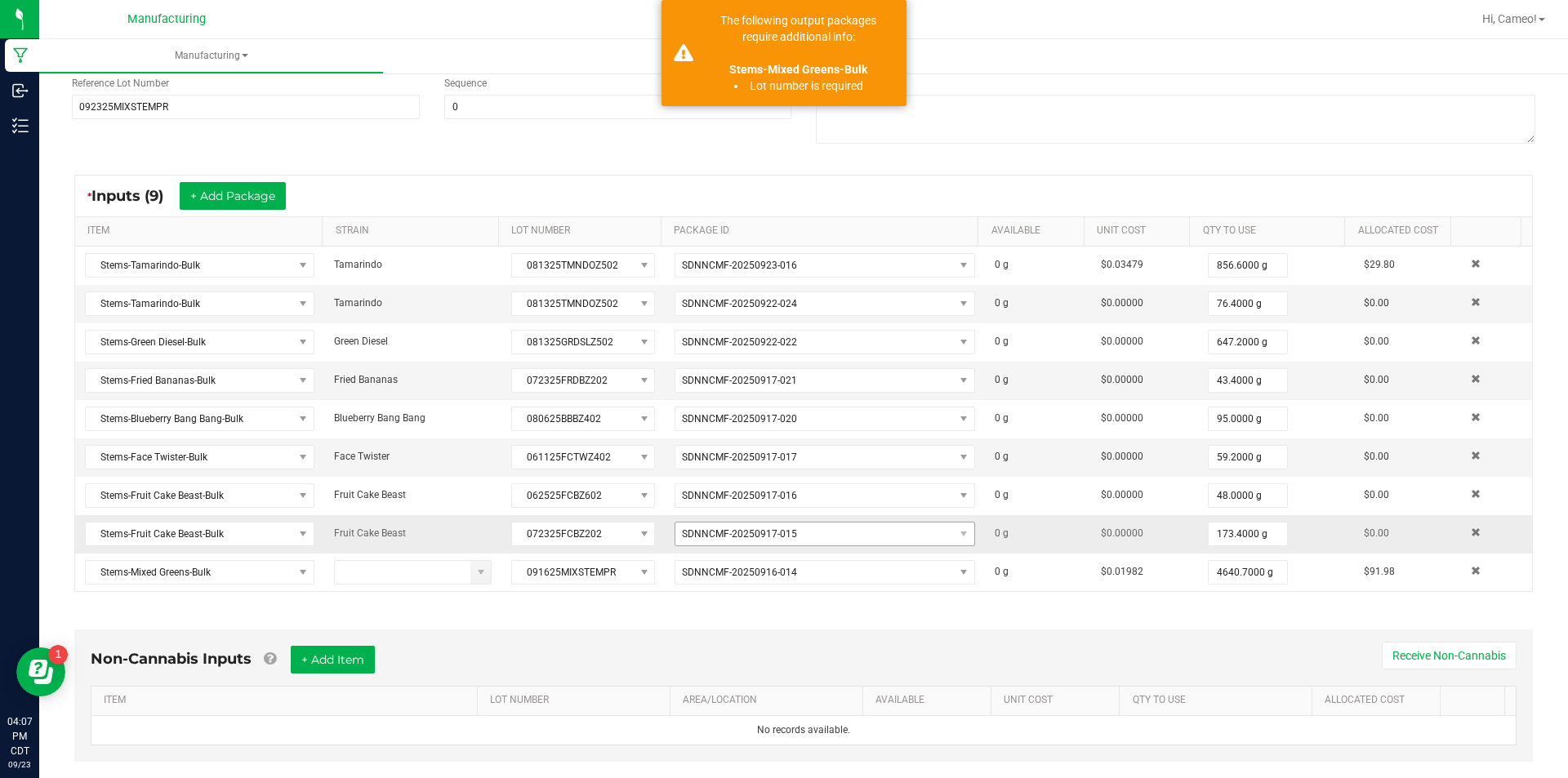
scroll to position [548, 0]
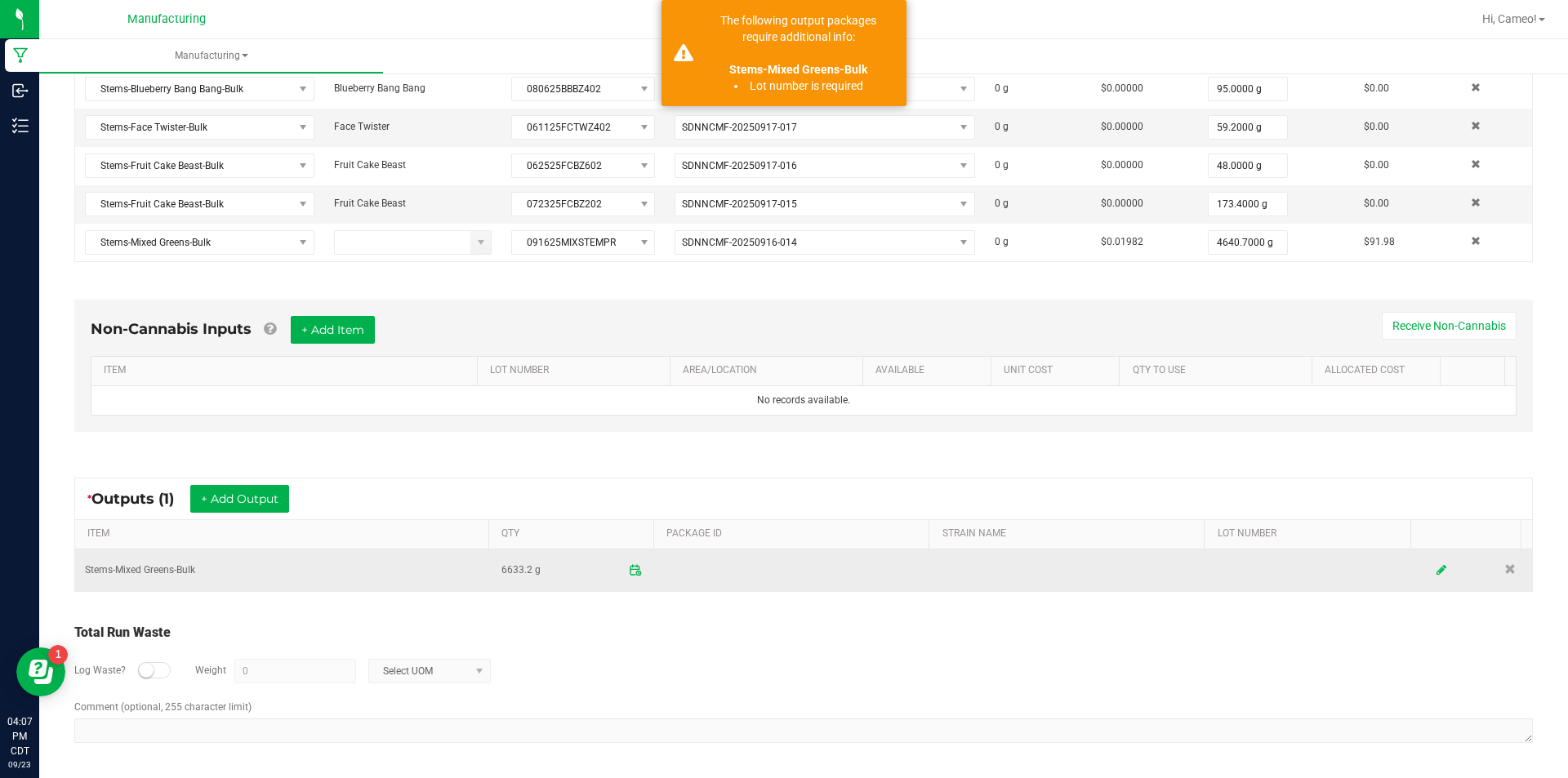
click at [1436, 571] on icon at bounding box center [1440, 570] width 10 height 11
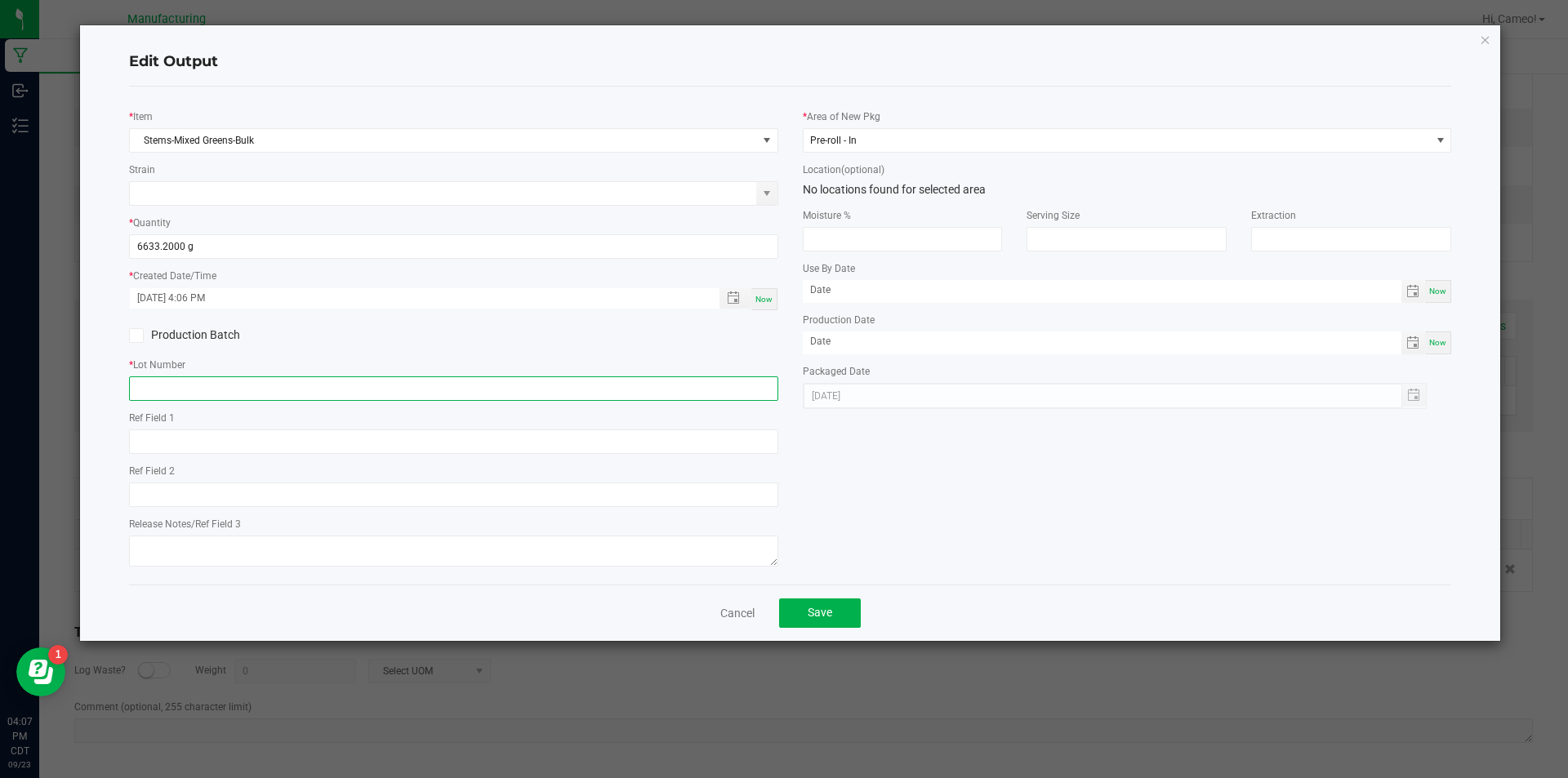
click at [356, 382] on input "text" at bounding box center [453, 388] width 649 height 24
paste input "092325MIXSTEMPR"
type input "092325MIXSTEMPR"
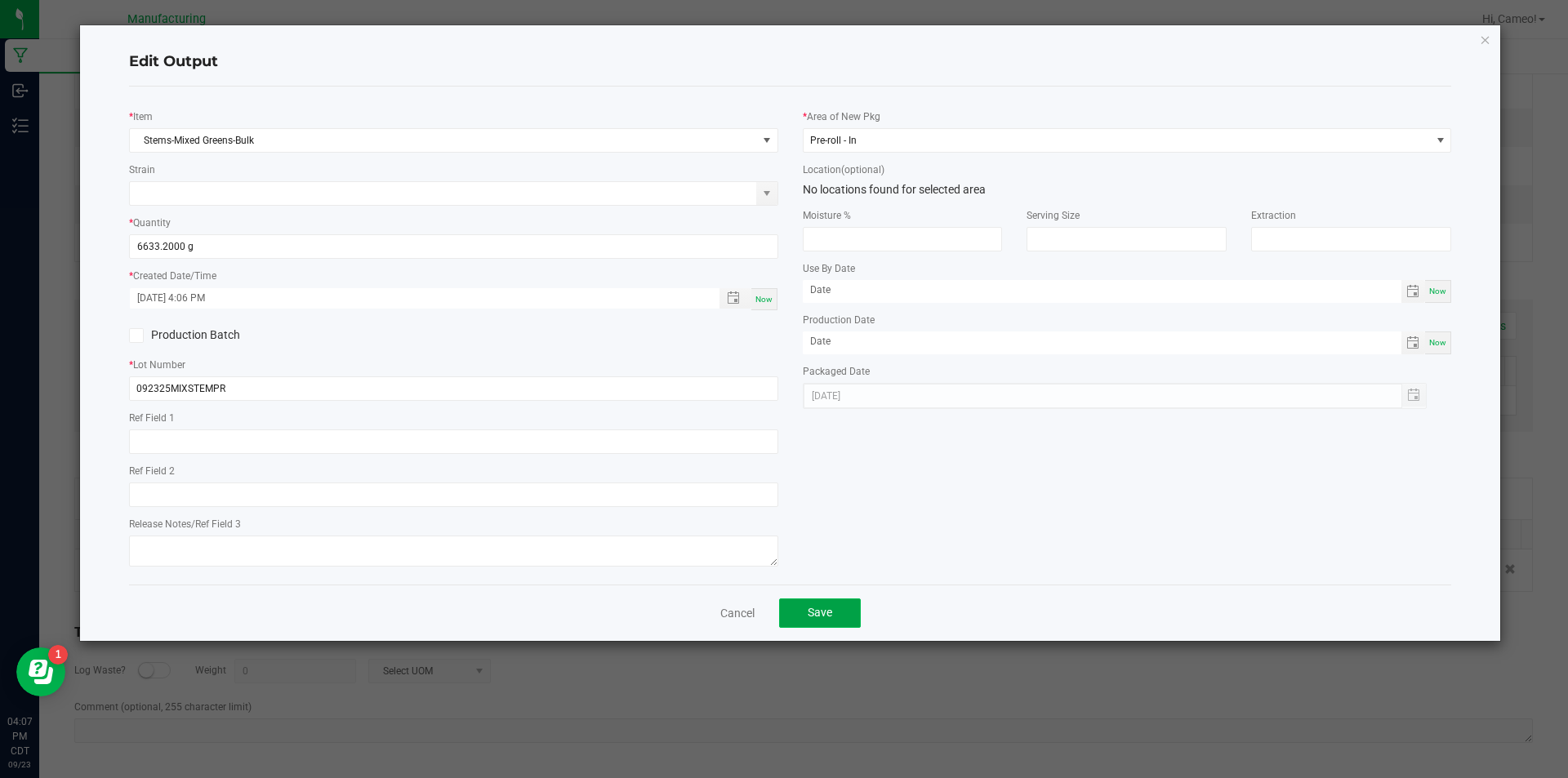
click at [794, 612] on button "Save" at bounding box center [820, 613] width 82 height 30
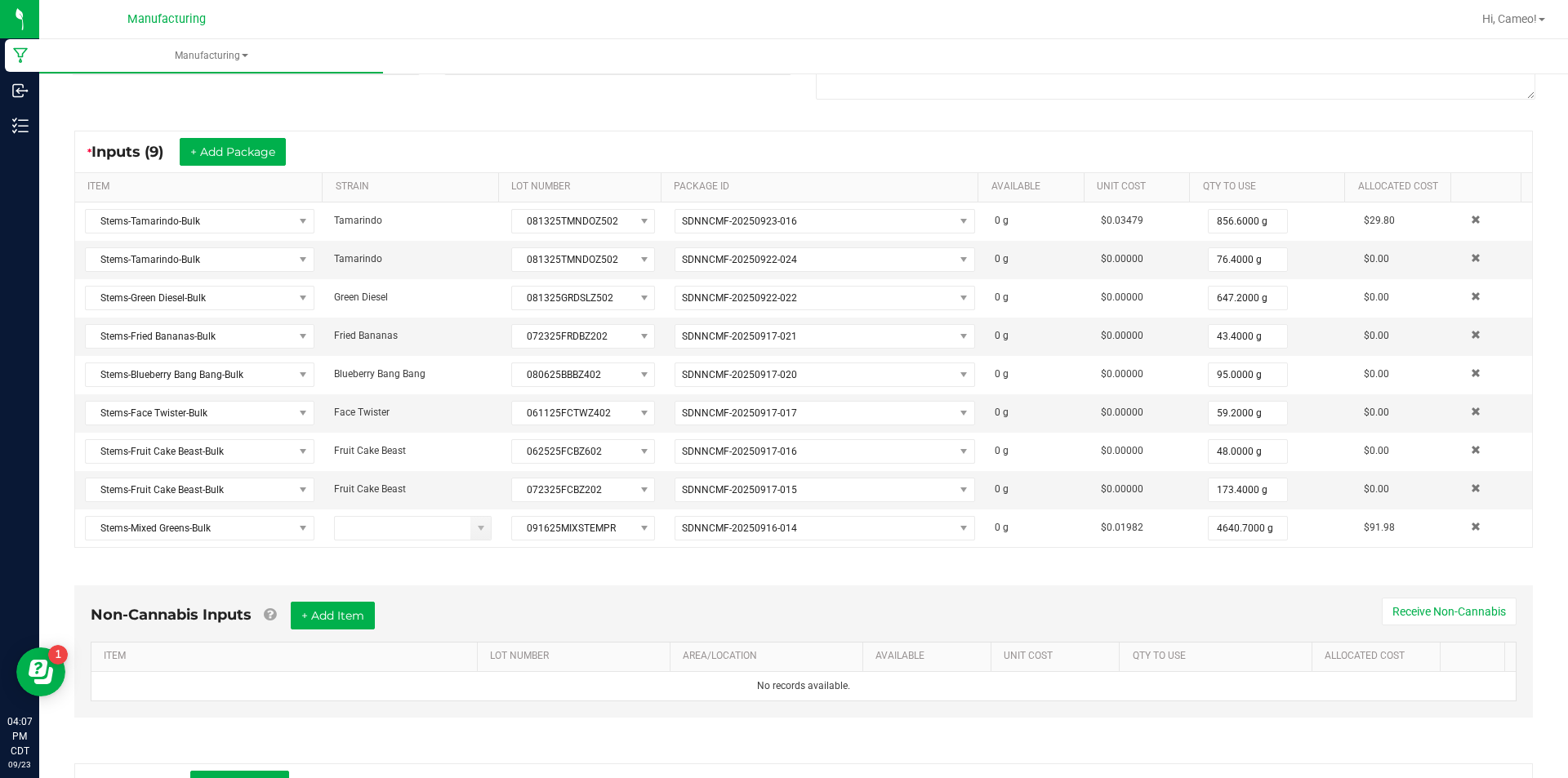
scroll to position [0, 0]
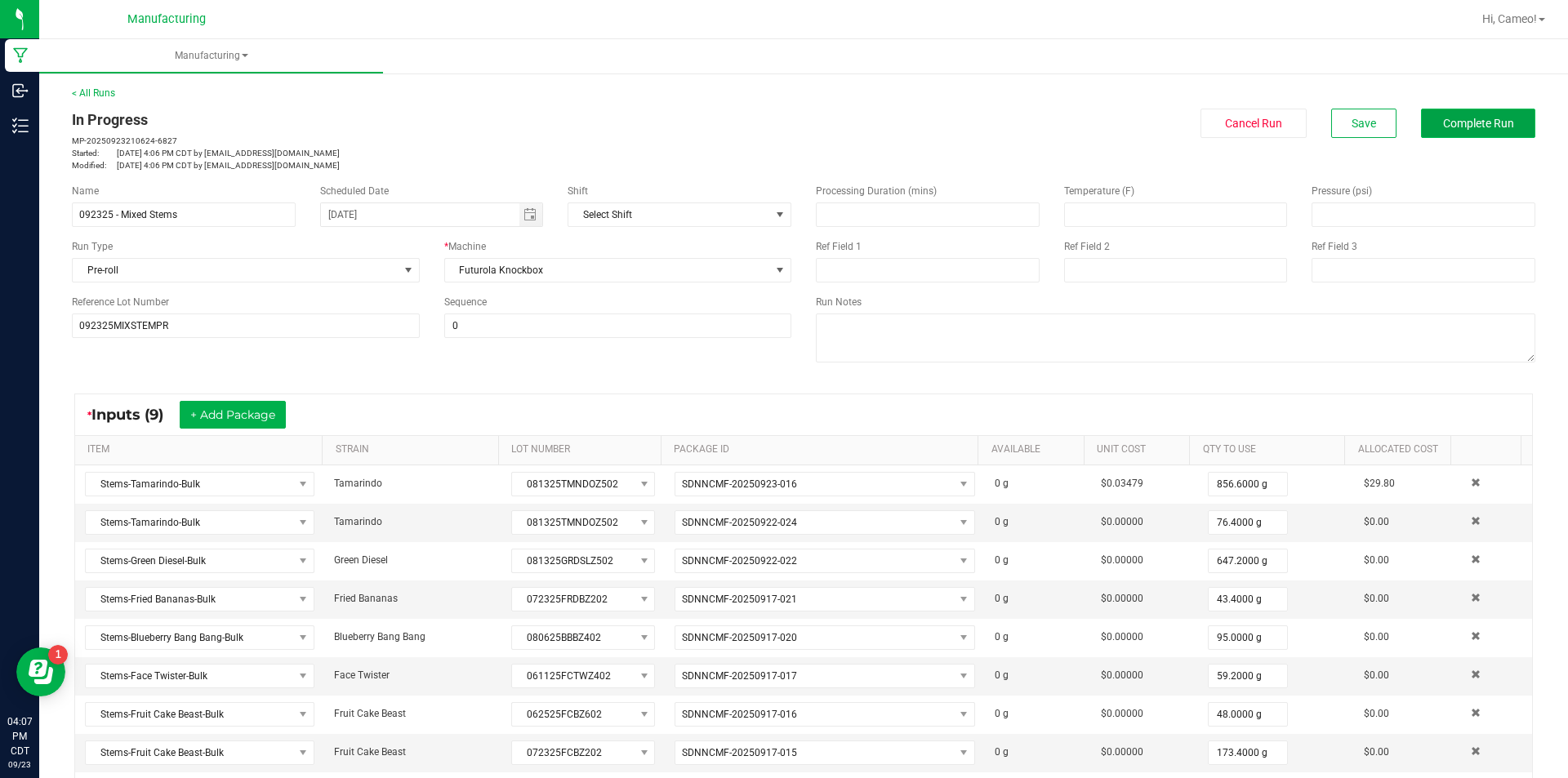
click at [1452, 113] on button "Complete Run" at bounding box center [1478, 124] width 115 height 30
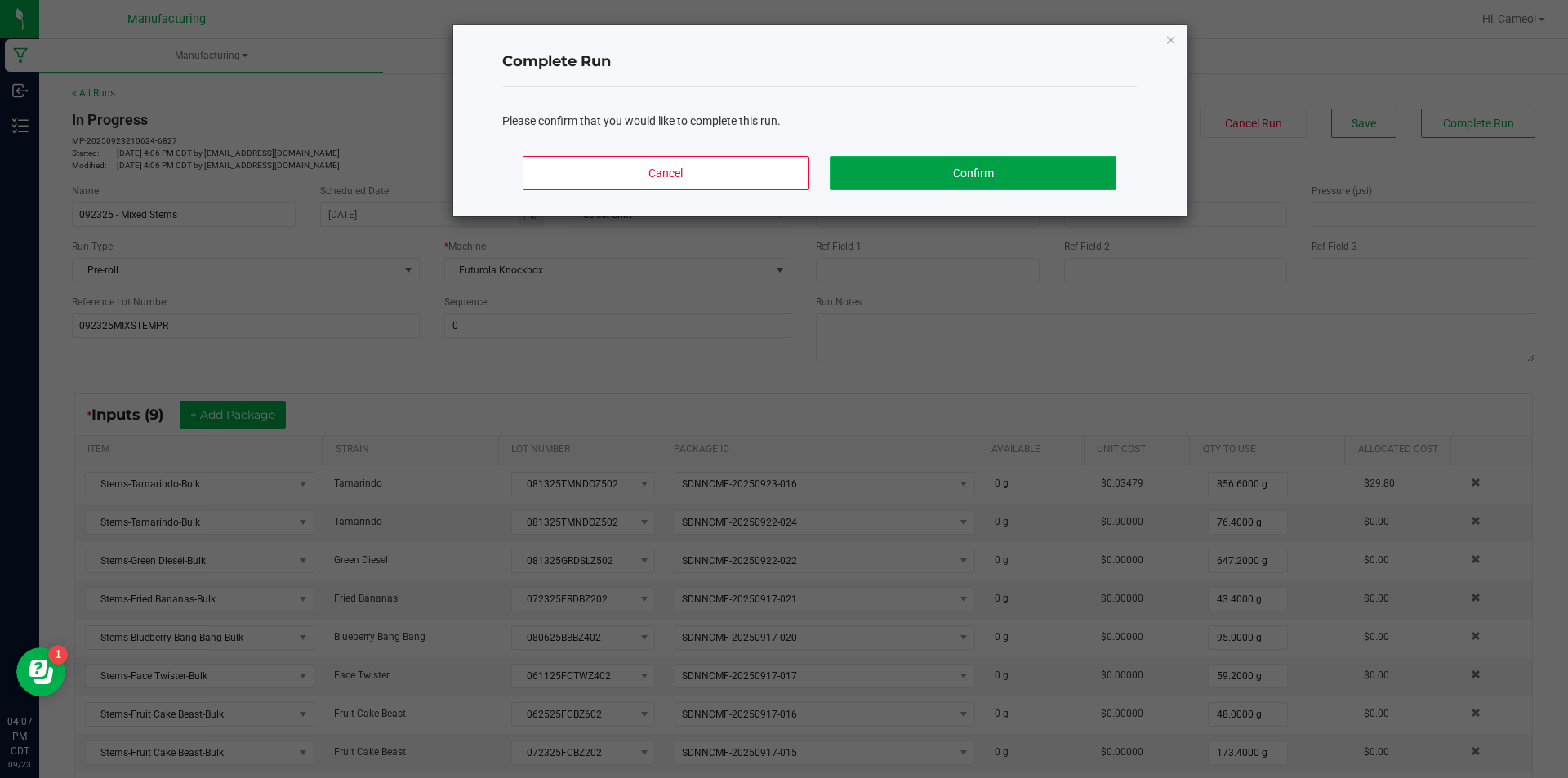
click at [1080, 175] on button "Confirm" at bounding box center [972, 172] width 286 height 34
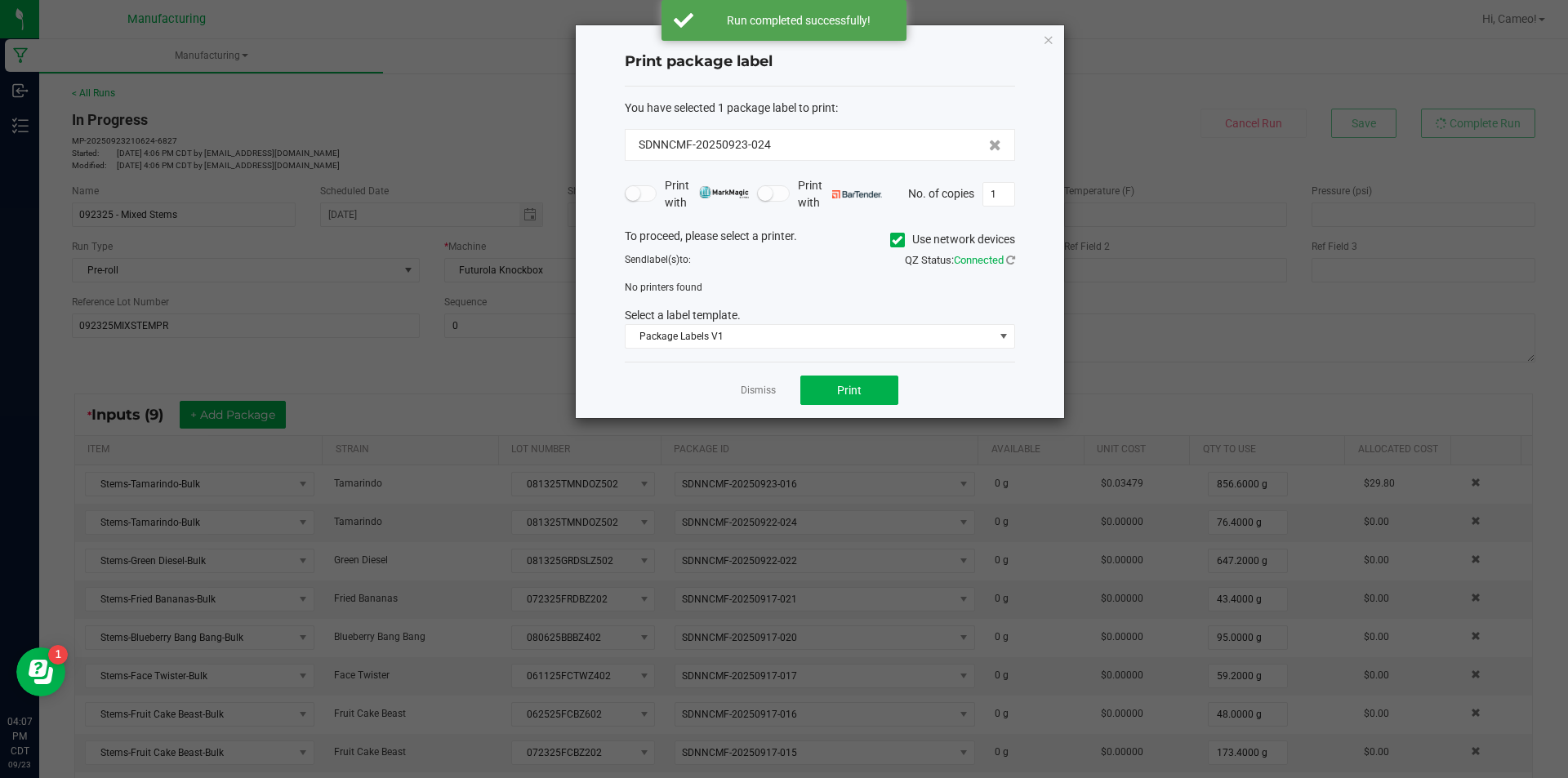
click at [895, 240] on icon at bounding box center [897, 240] width 10 height 0
click at [0, 0] on input "Use network devices" at bounding box center [0, 0] width 0 height 0
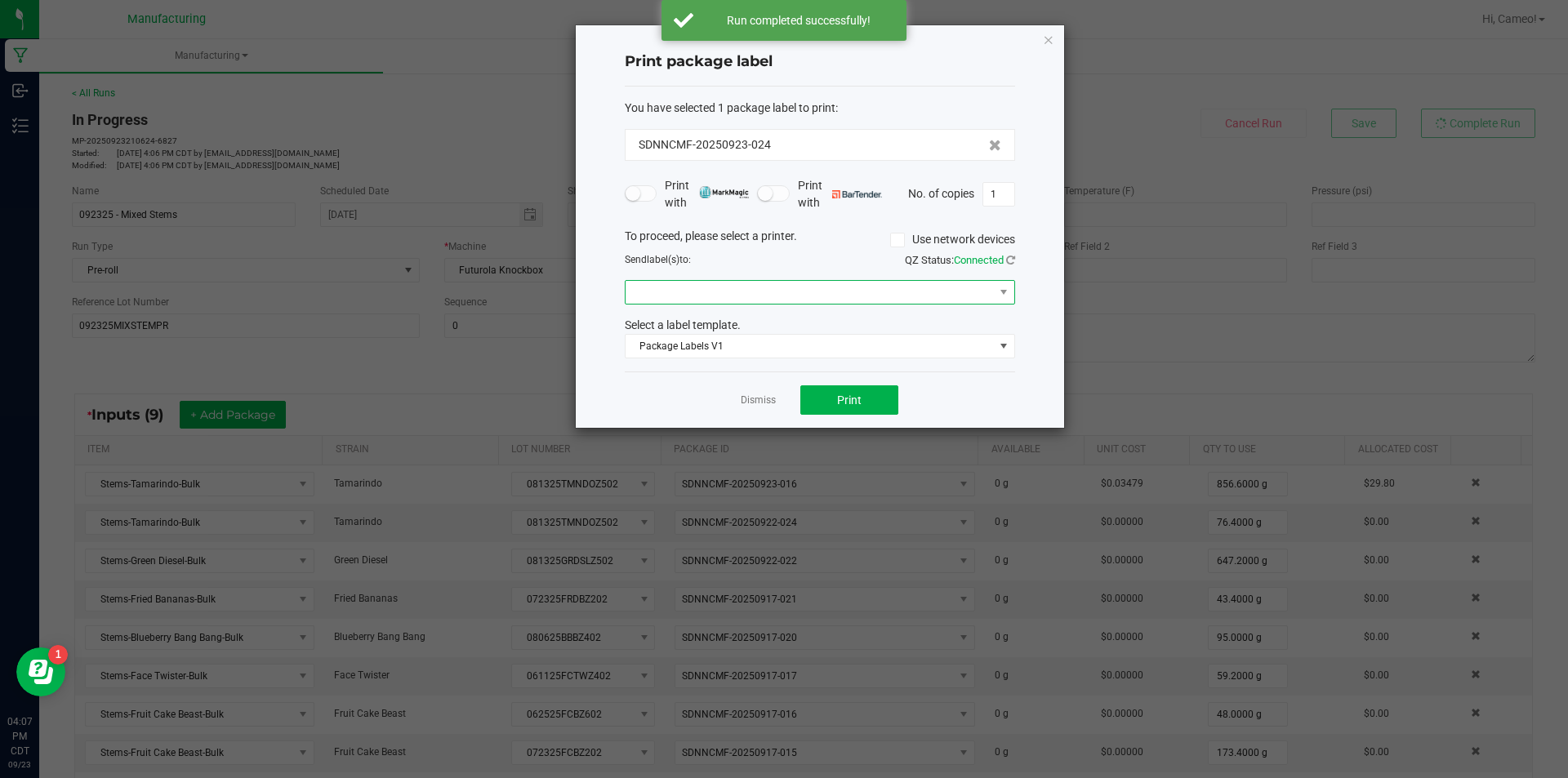
click at [899, 299] on span at bounding box center [809, 292] width 368 height 23
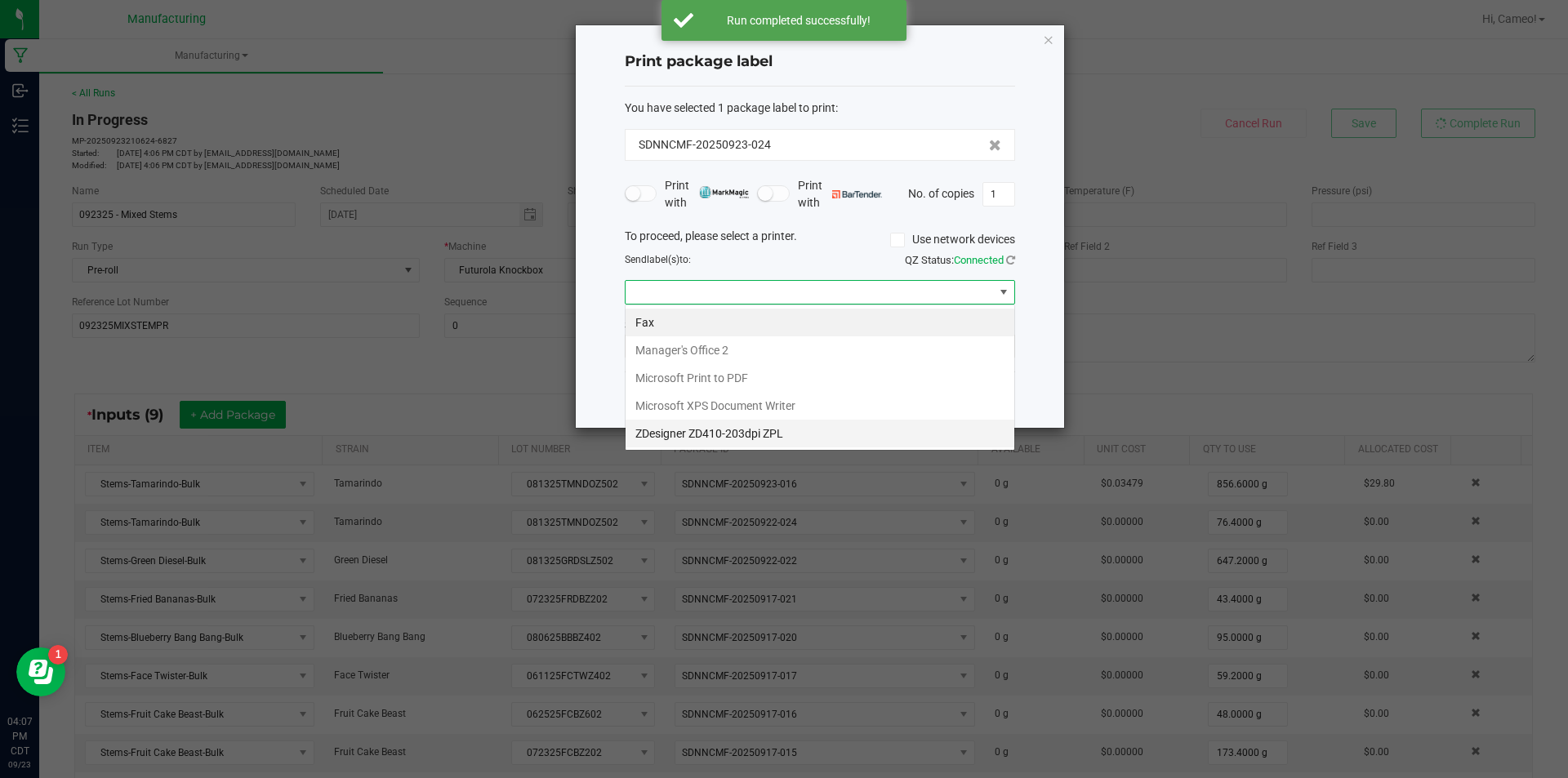
scroll to position [24, 390]
drag, startPoint x: 855, startPoint y: 432, endPoint x: 879, endPoint y: 419, distance: 27.3
click at [857, 432] on ZPL "ZDesigner ZD410-203dpi ZPL" at bounding box center [819, 434] width 388 height 28
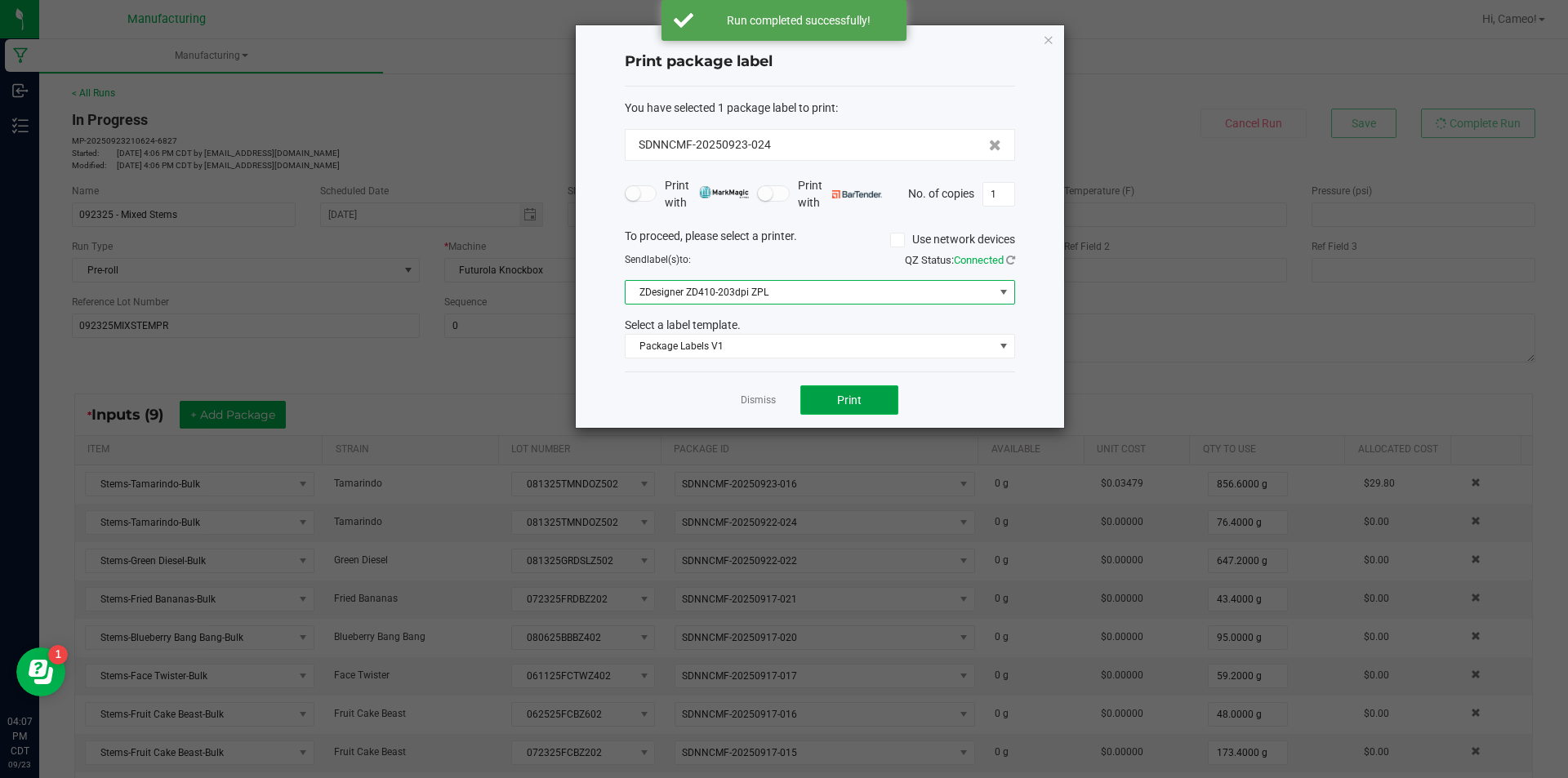
click at [886, 409] on button "Print" at bounding box center [848, 400] width 98 height 30
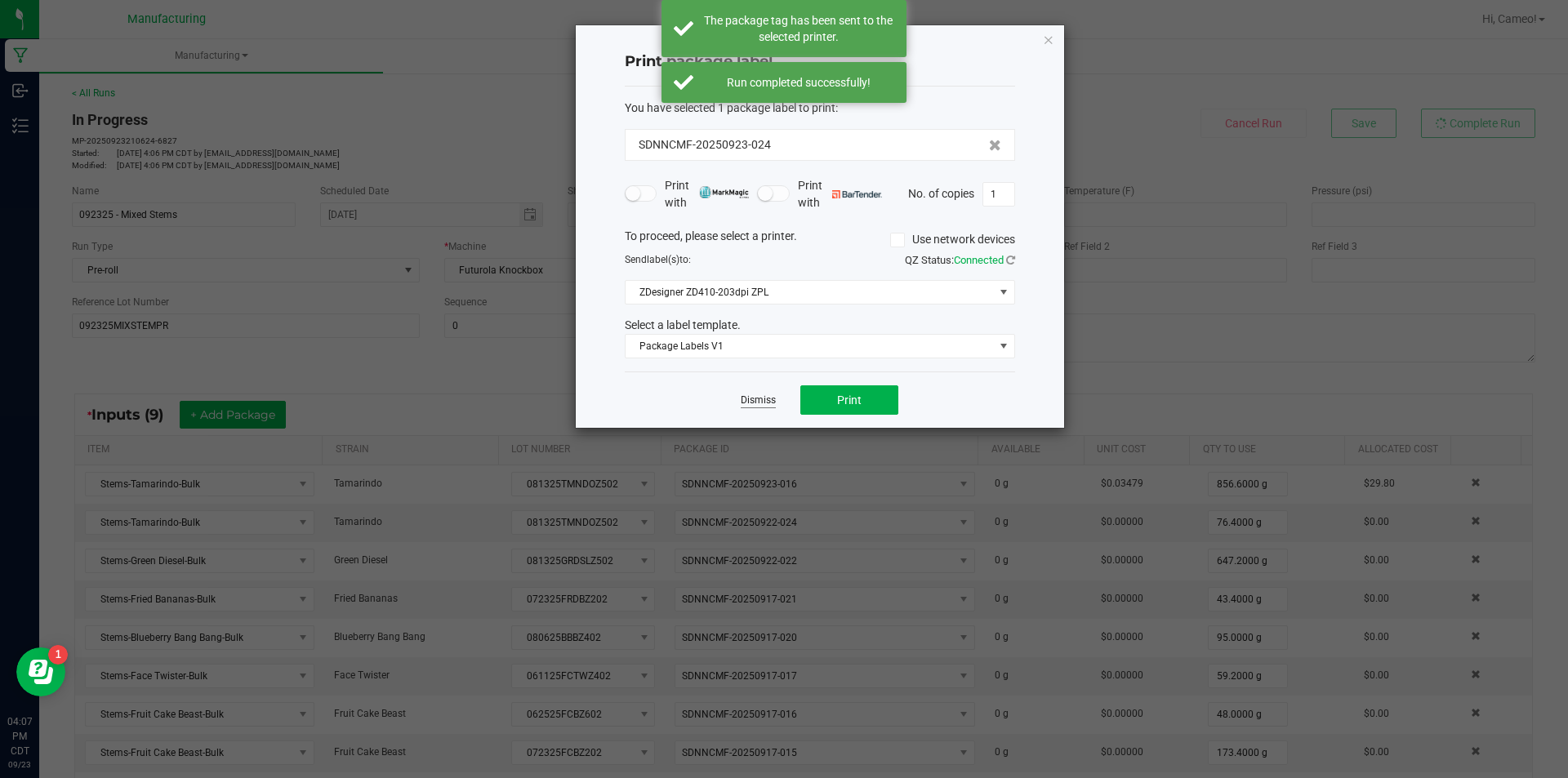
click at [752, 403] on link "Dismiss" at bounding box center [758, 400] width 35 height 14
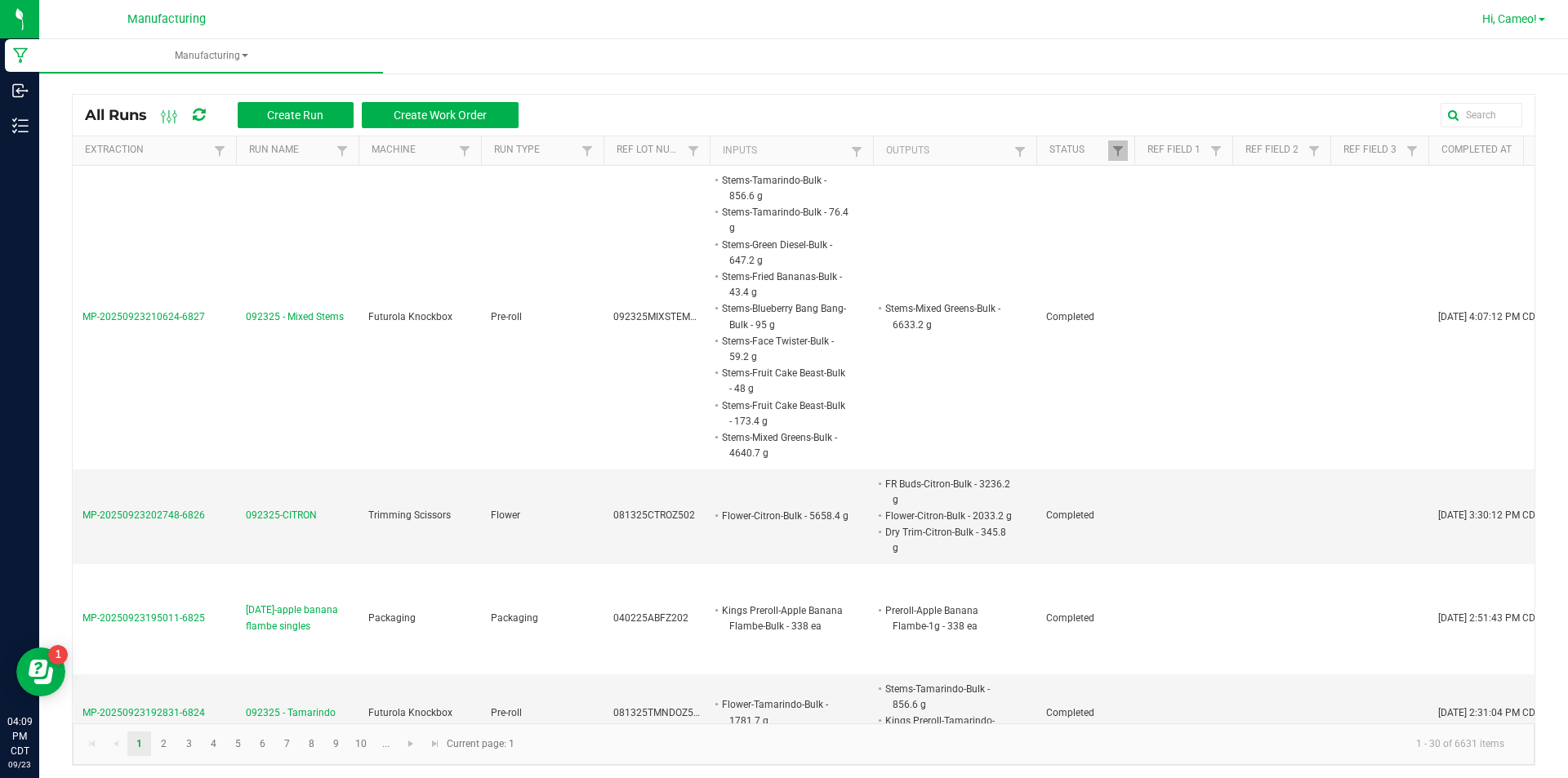
click at [1511, 15] on span "Hi, Cameo!" at bounding box center [1509, 19] width 55 height 13
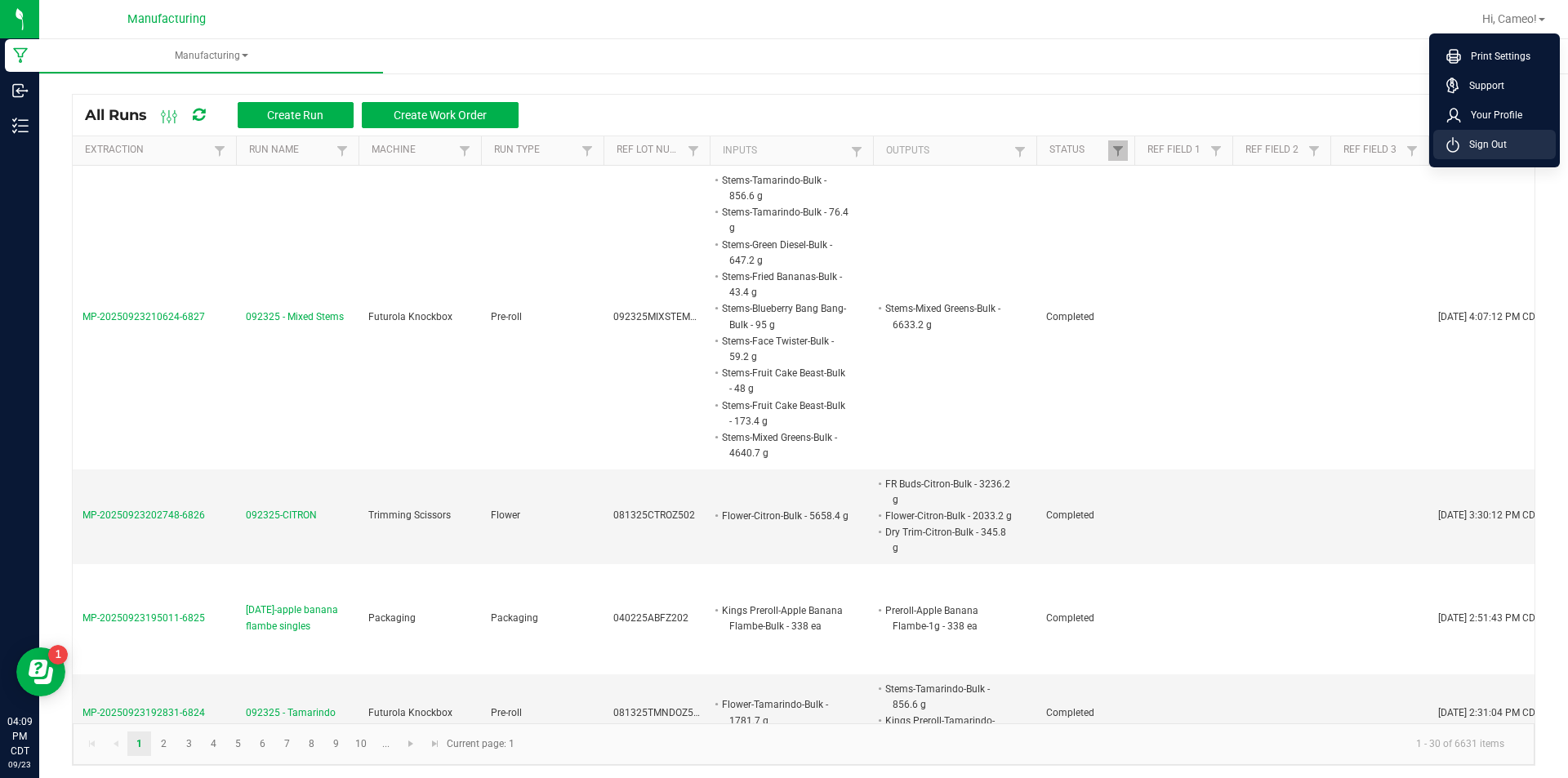
click at [1469, 155] on li "Sign Out" at bounding box center [1494, 144] width 123 height 30
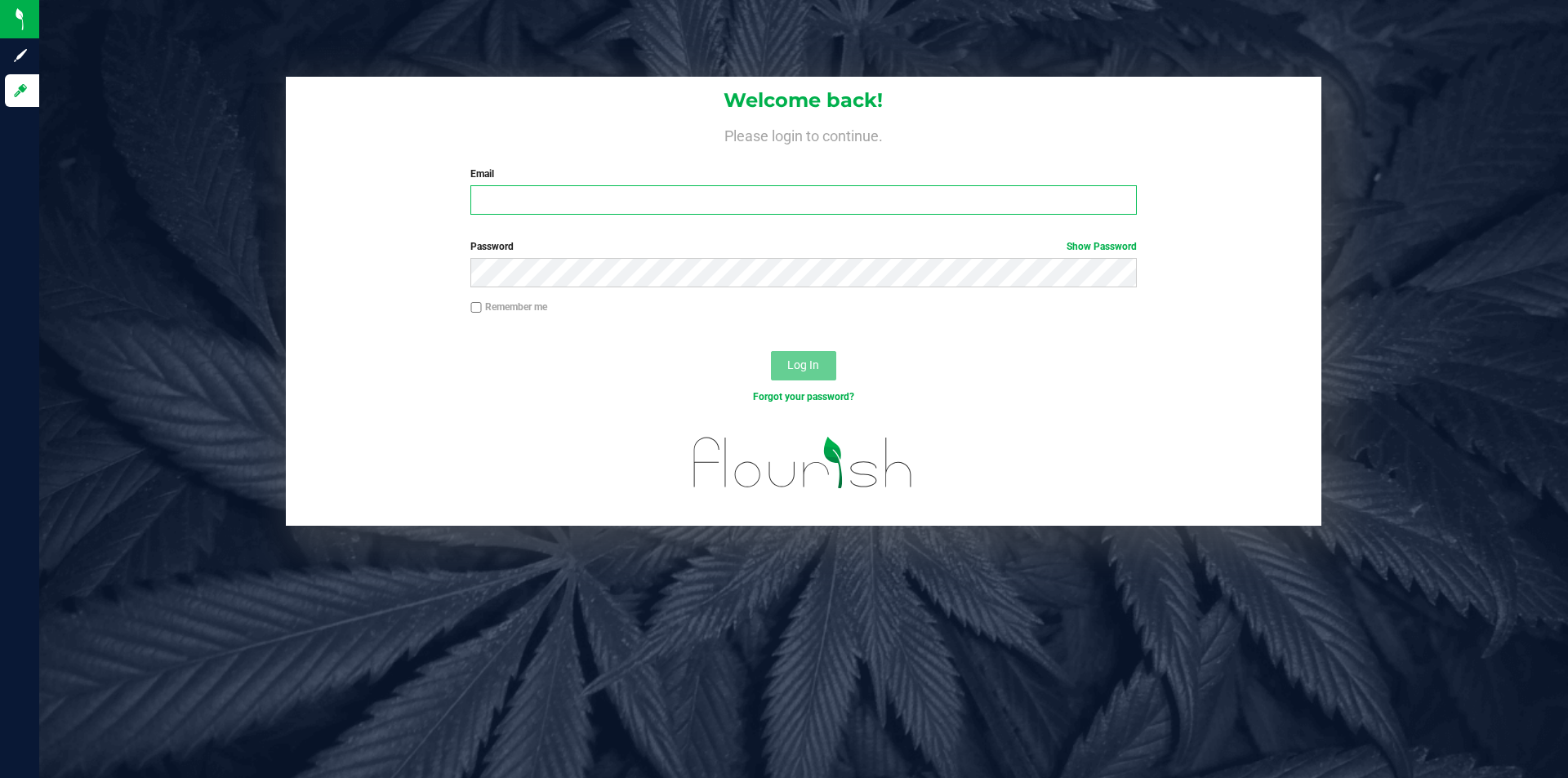
click at [534, 186] on input "Email" at bounding box center [803, 200] width 666 height 30
type input "[EMAIL_ADDRESS][DOMAIN_NAME]"
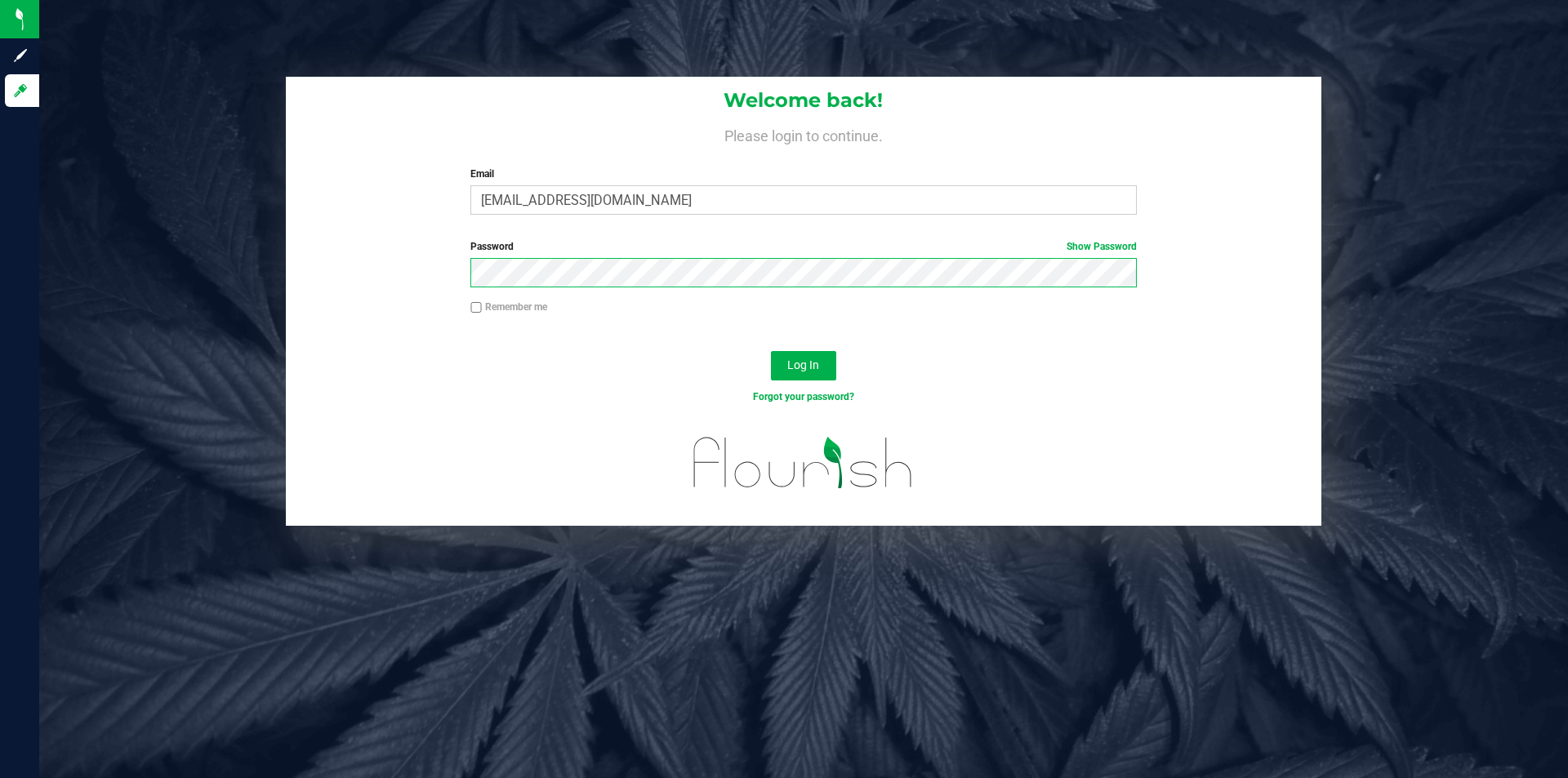
click at [771, 351] on button "Log In" at bounding box center [804, 366] width 65 height 30
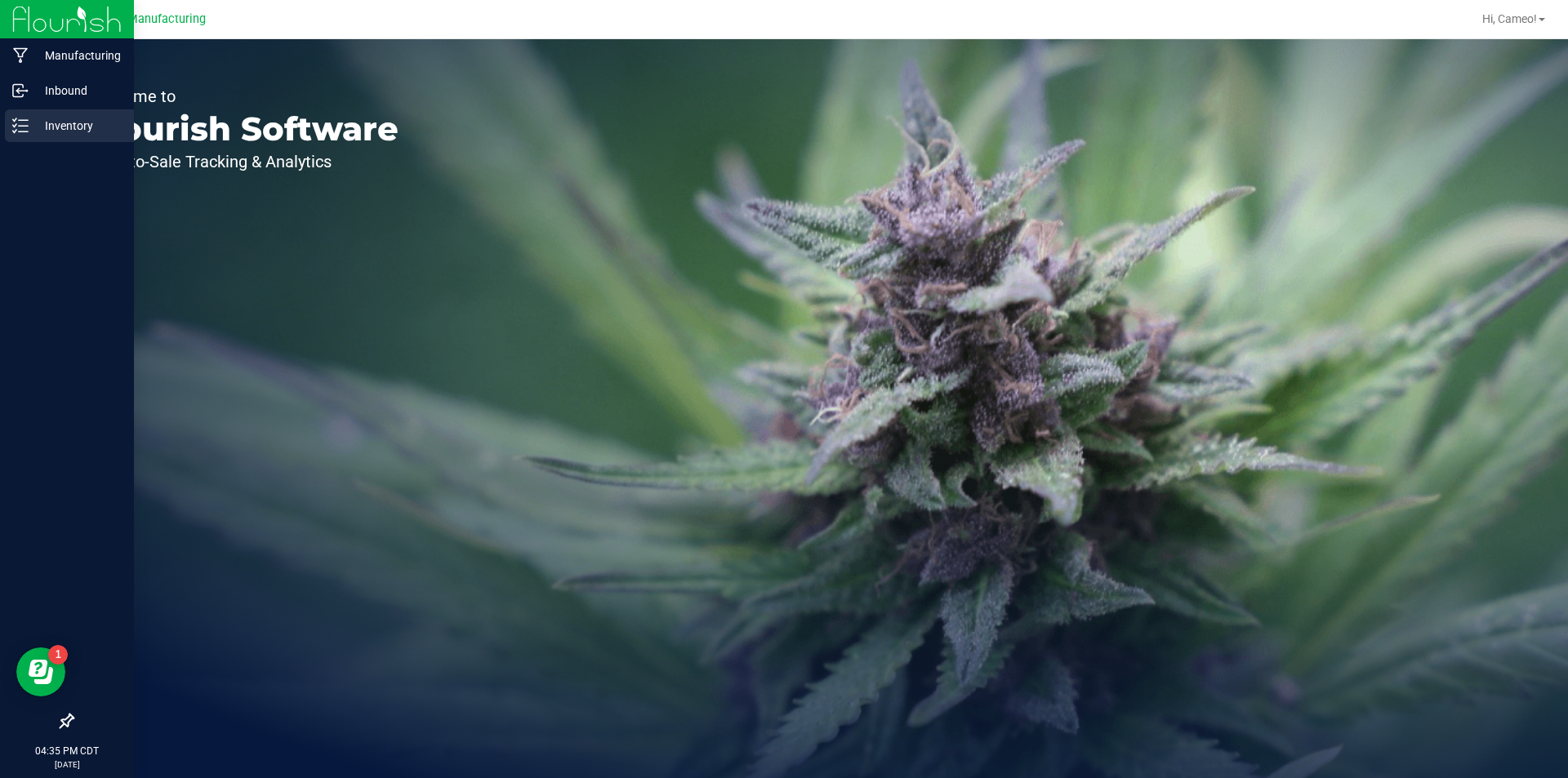
click at [16, 130] on icon at bounding box center [15, 130] width 4 height 3
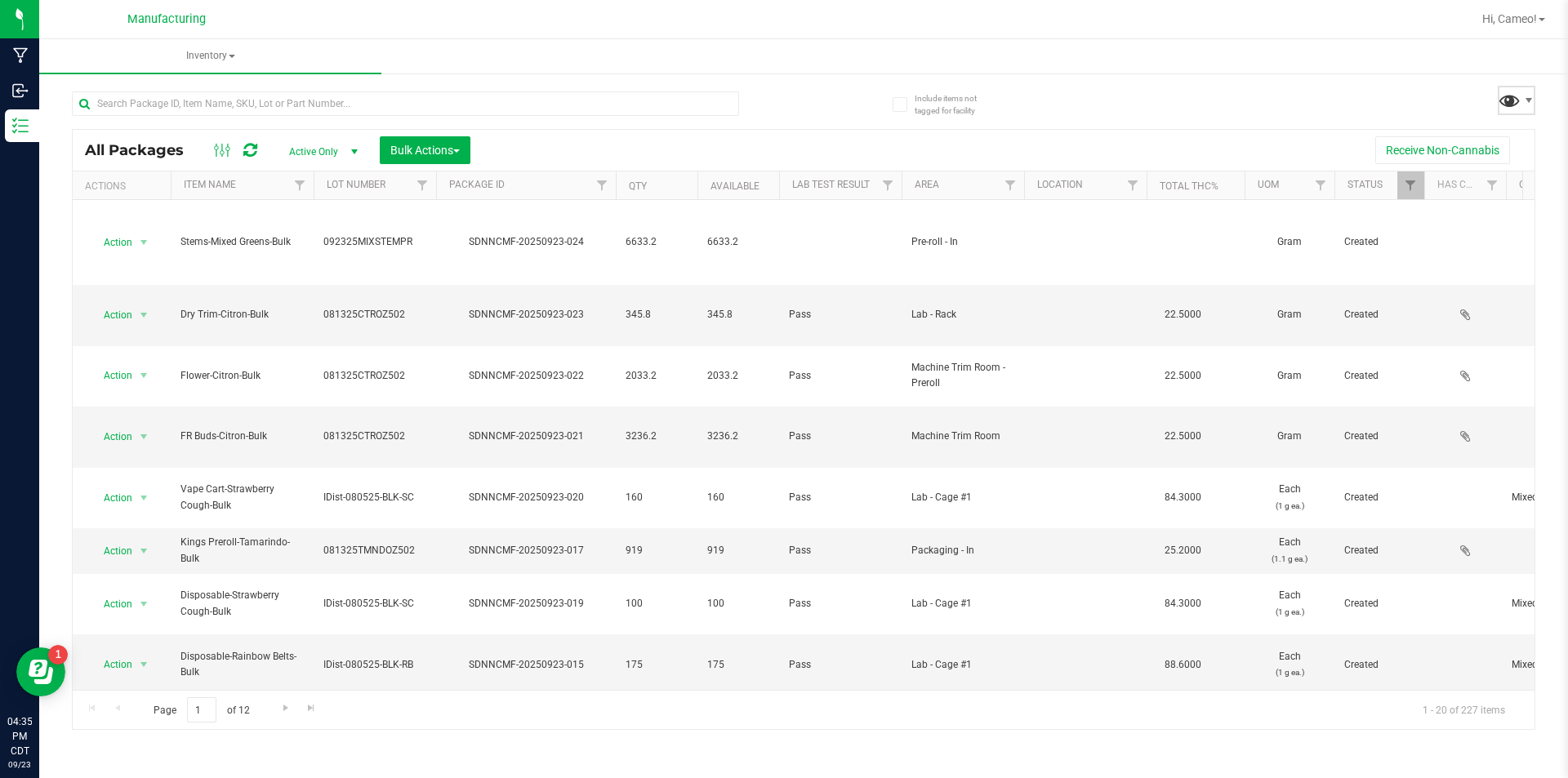
click at [1506, 101] on span at bounding box center [1508, 100] width 23 height 23
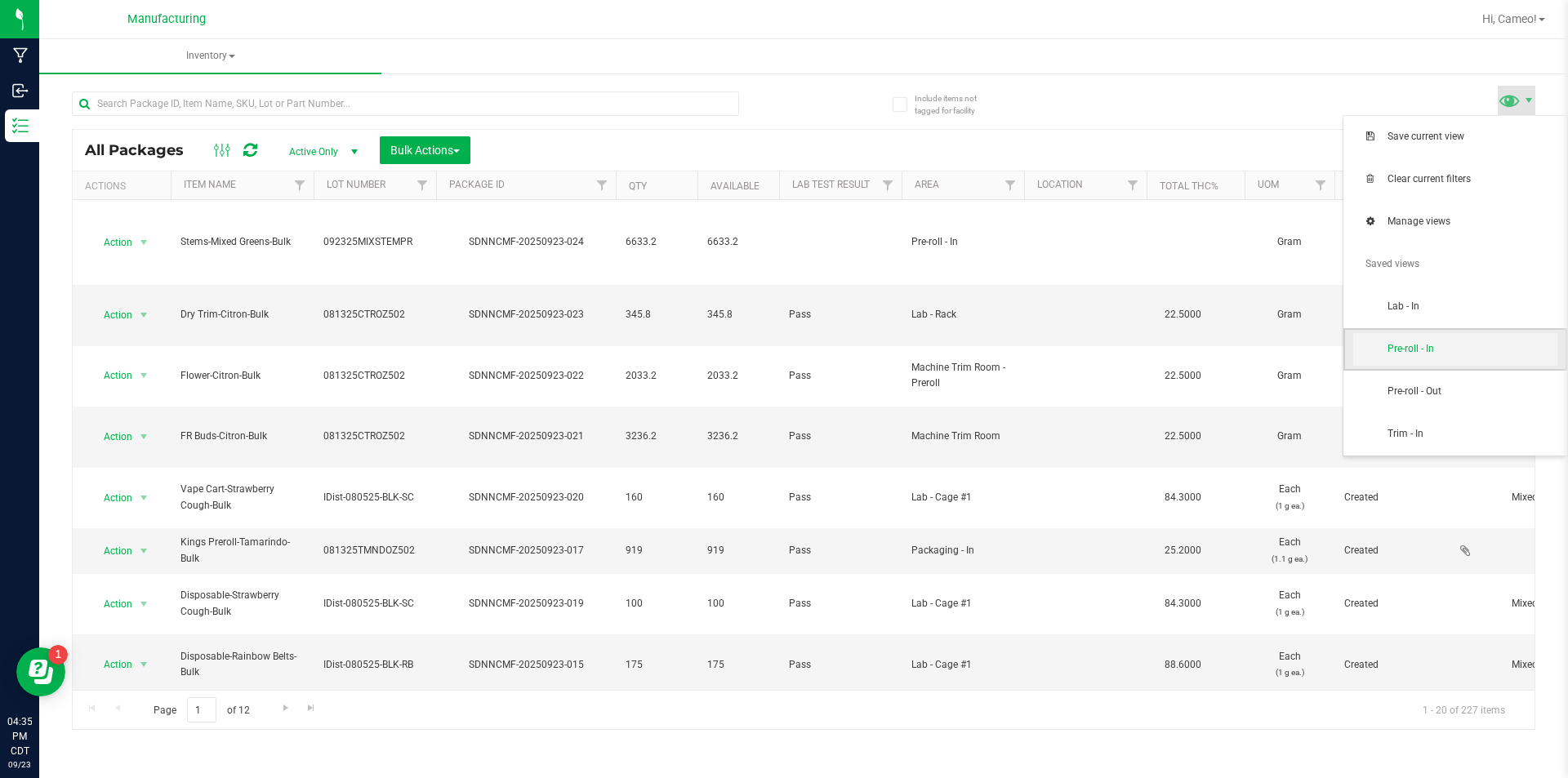
click at [1432, 338] on span "Pre-roll - In" at bounding box center [1454, 349] width 204 height 33
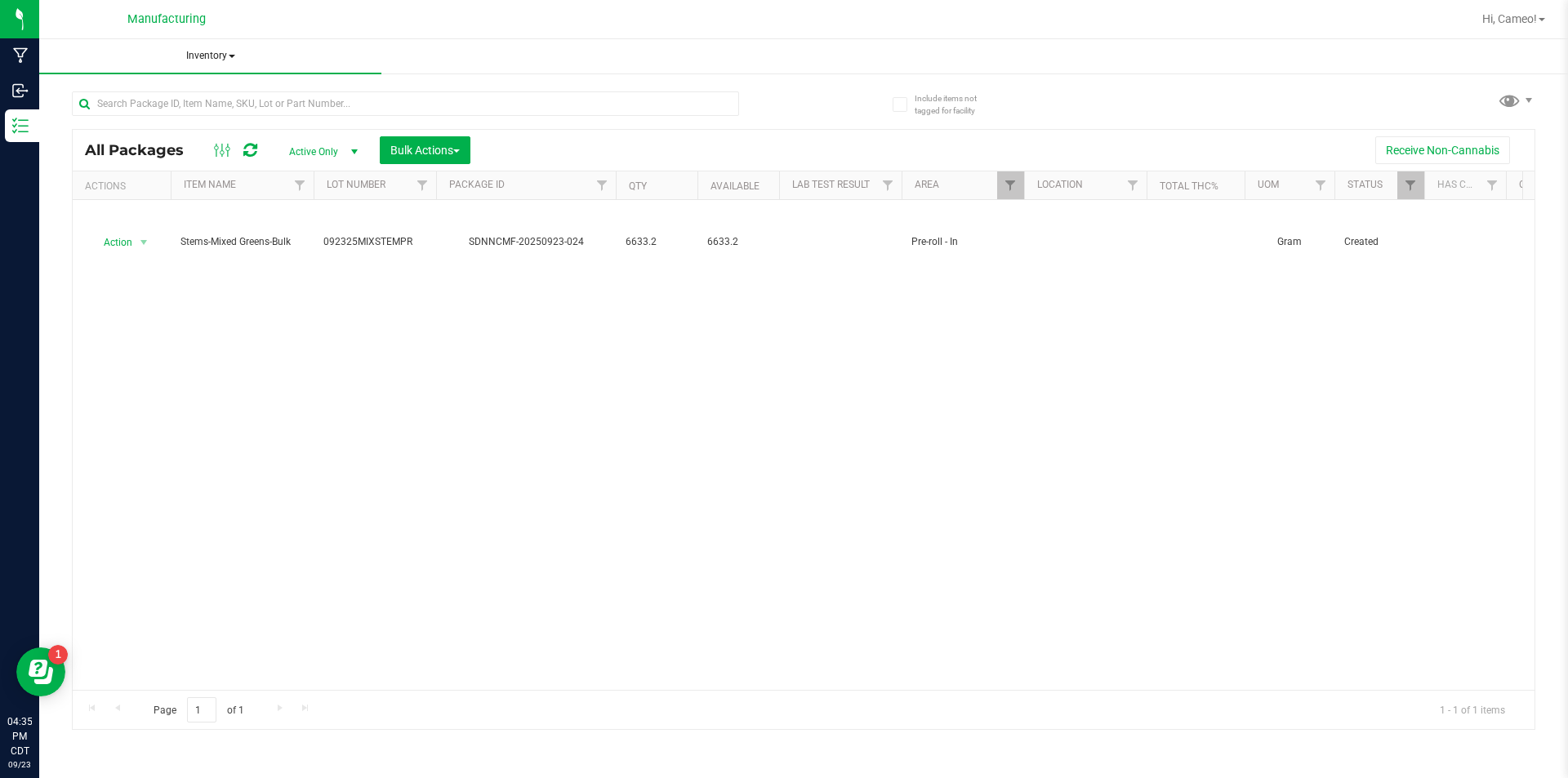
click at [204, 49] on span "Inventory" at bounding box center [210, 56] width 342 height 34
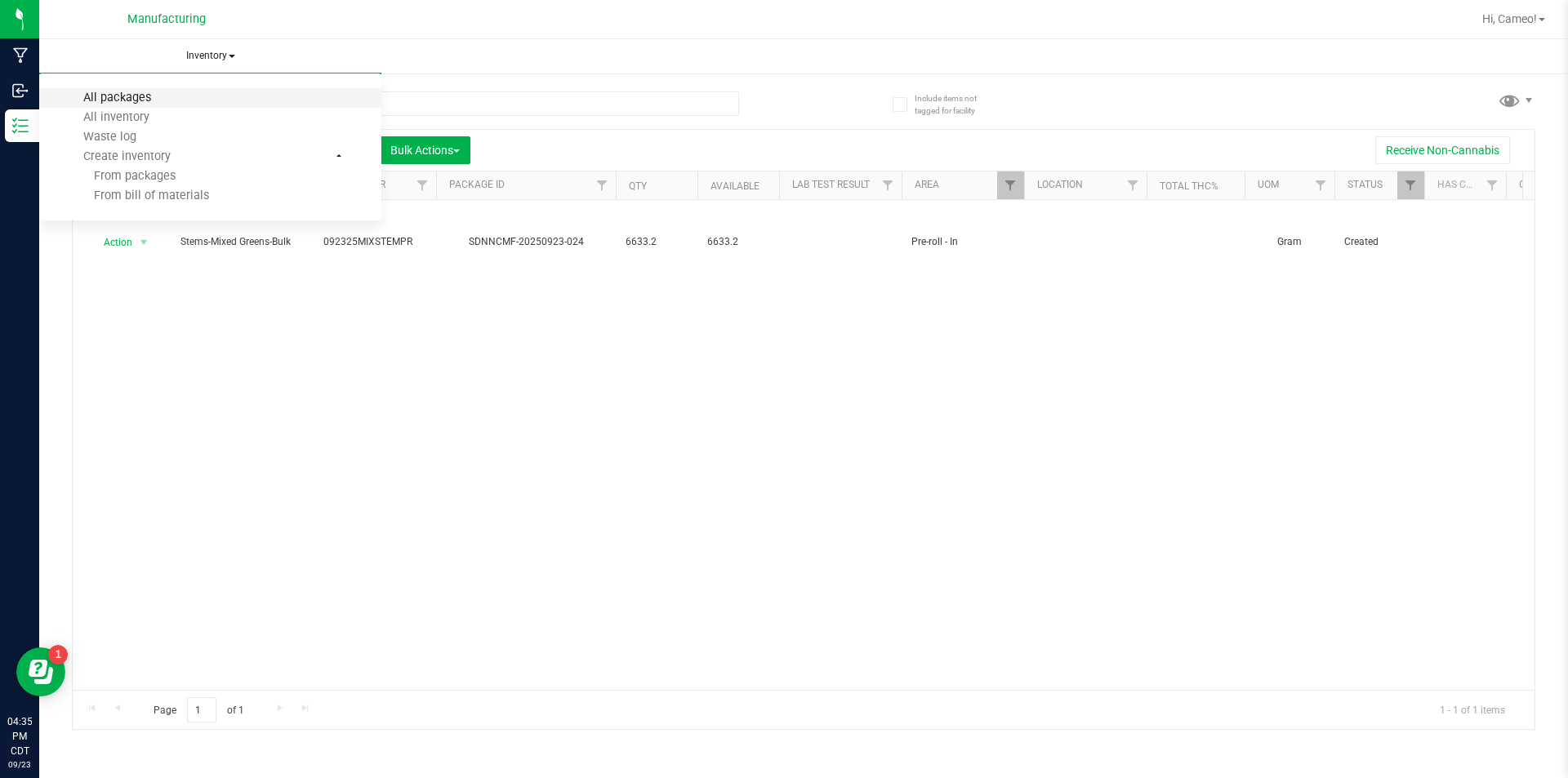
click at [149, 102] on span "All packages" at bounding box center [117, 97] width 112 height 14
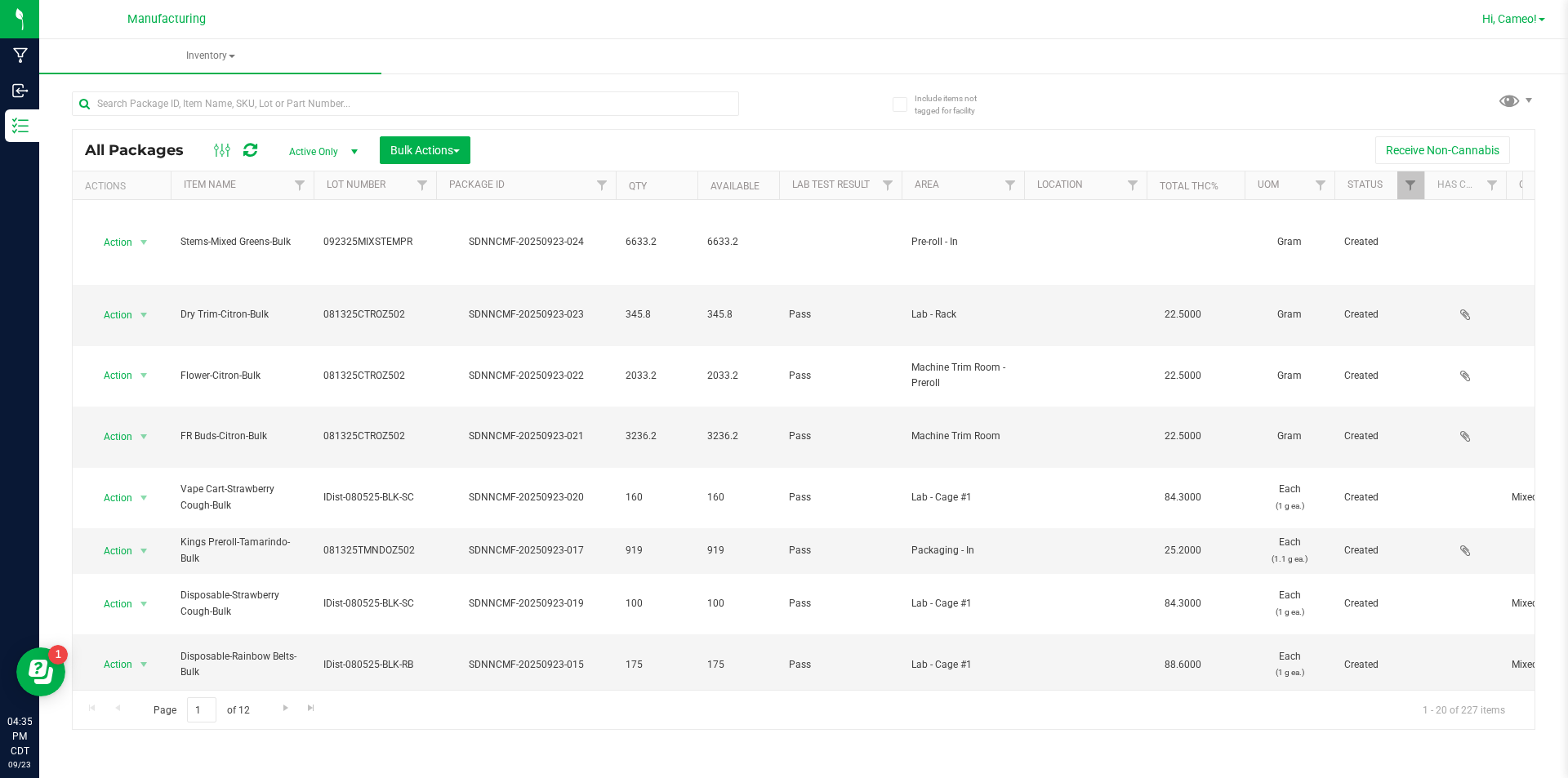
click at [1521, 14] on span "Hi, Cameo!" at bounding box center [1509, 19] width 55 height 13
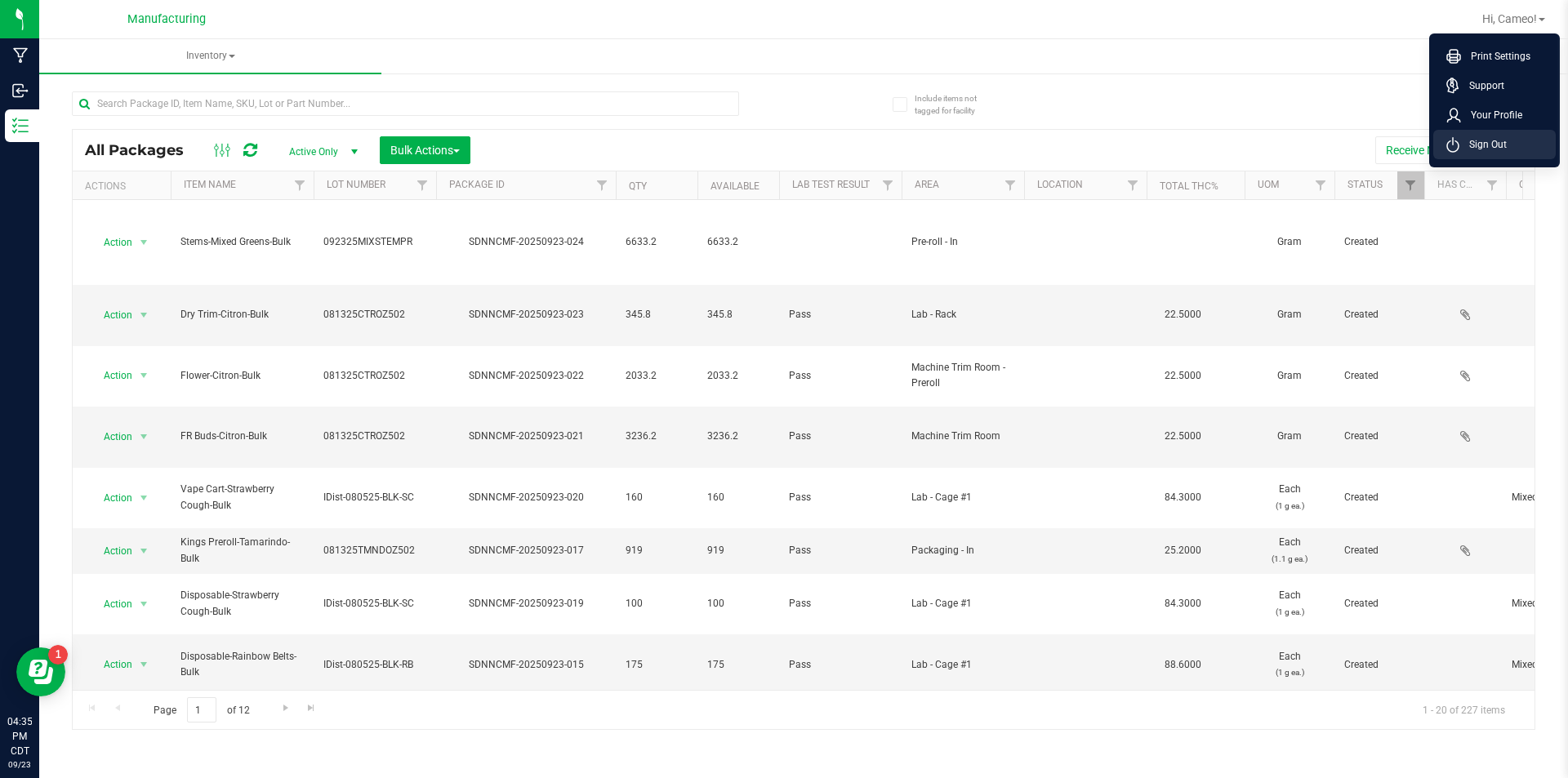
click at [1465, 149] on span "Sign Out" at bounding box center [1482, 144] width 47 height 17
